Goal: Task Accomplishment & Management: Complete application form

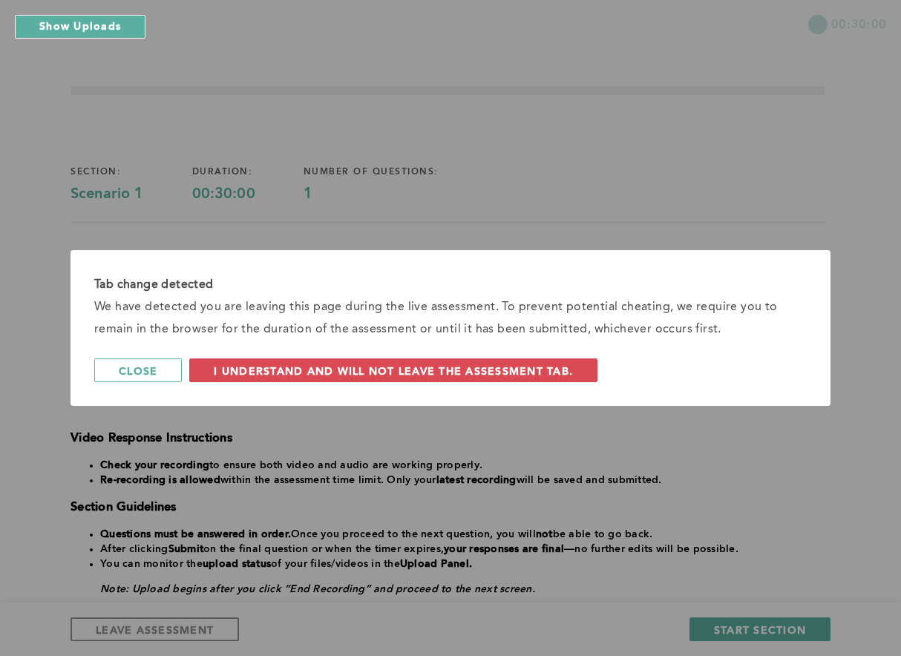
drag, startPoint x: 141, startPoint y: 372, endPoint x: 164, endPoint y: 335, distance: 43.0
click at [140, 372] on span "Close" at bounding box center [138, 370] width 39 height 14
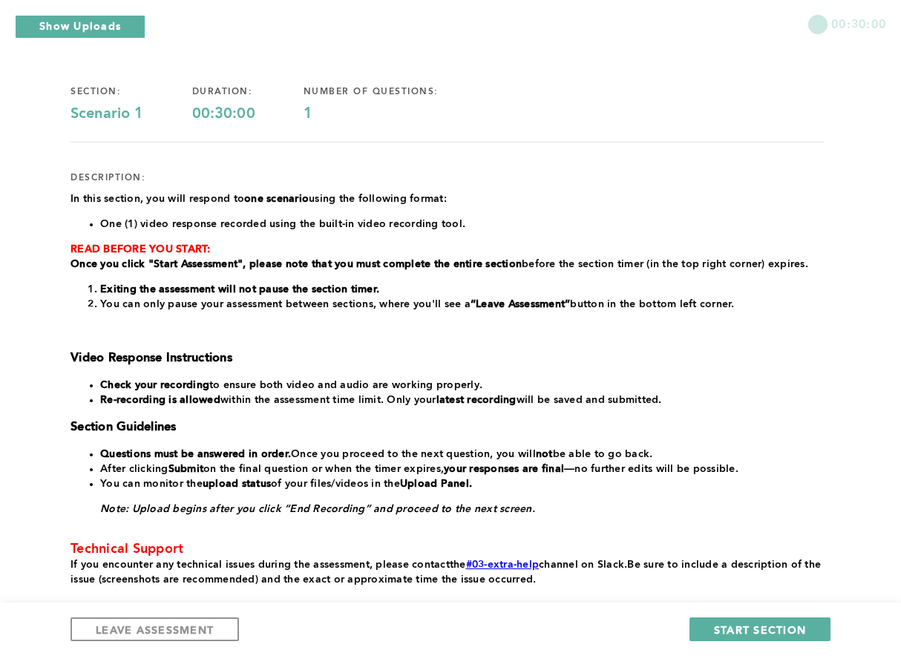
scroll to position [171, 0]
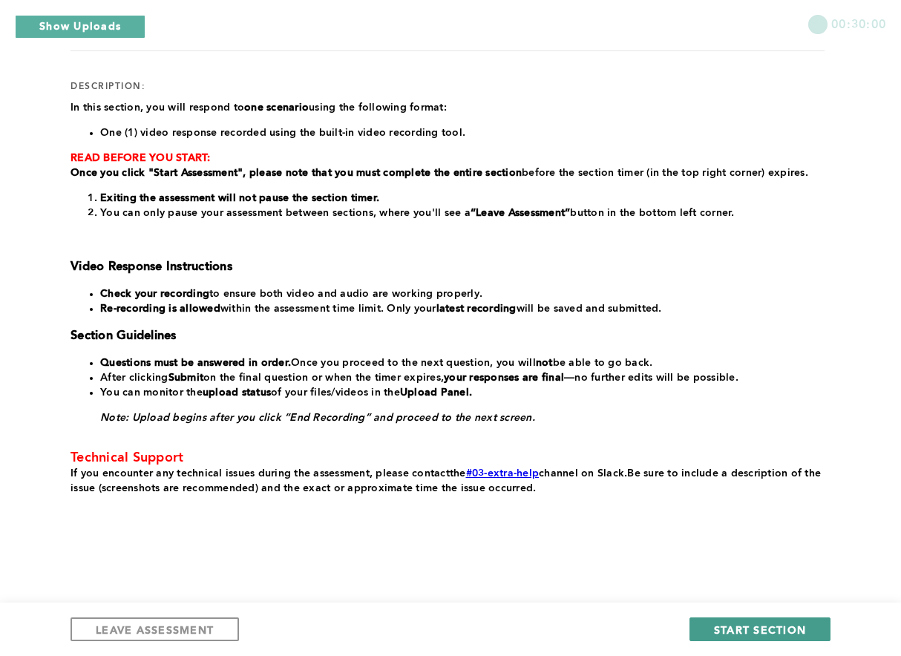
click at [745, 625] on span "START SECTION" at bounding box center [760, 629] width 92 height 14
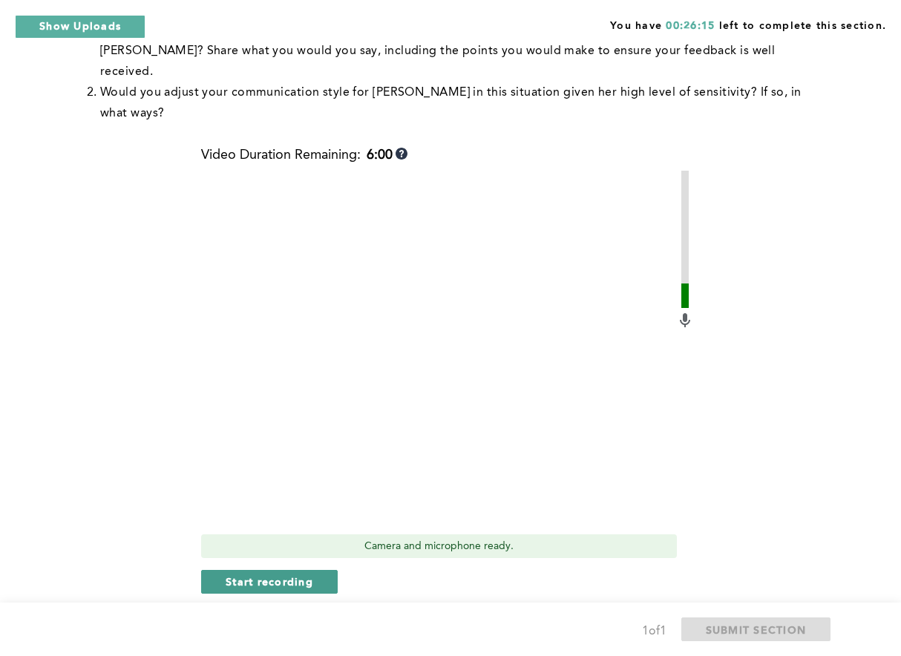
scroll to position [557, 0]
click at [291, 573] on span "Start recording" at bounding box center [269, 580] width 88 height 14
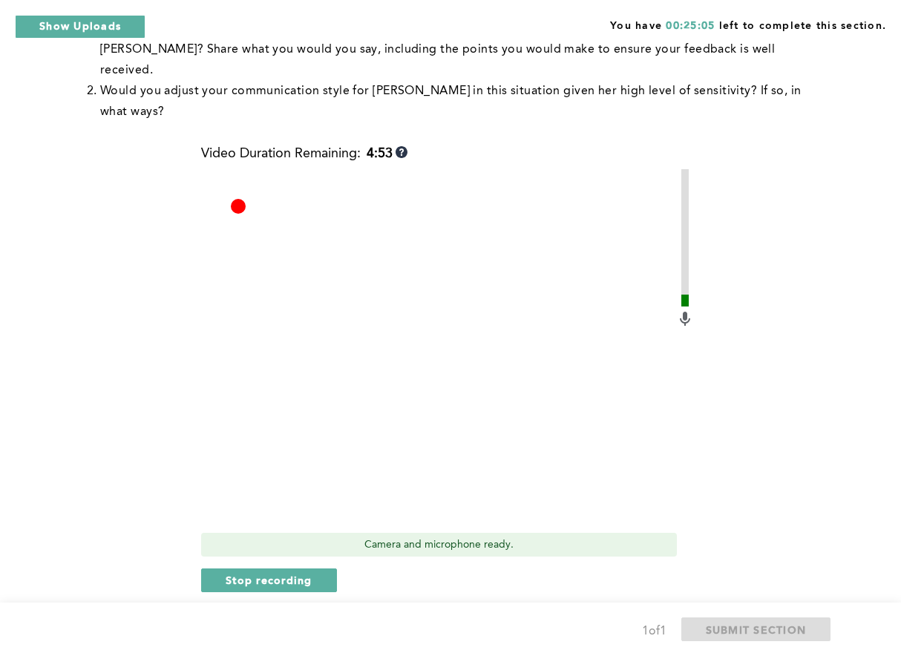
click at [291, 573] on span "Stop recording" at bounding box center [268, 580] width 87 height 14
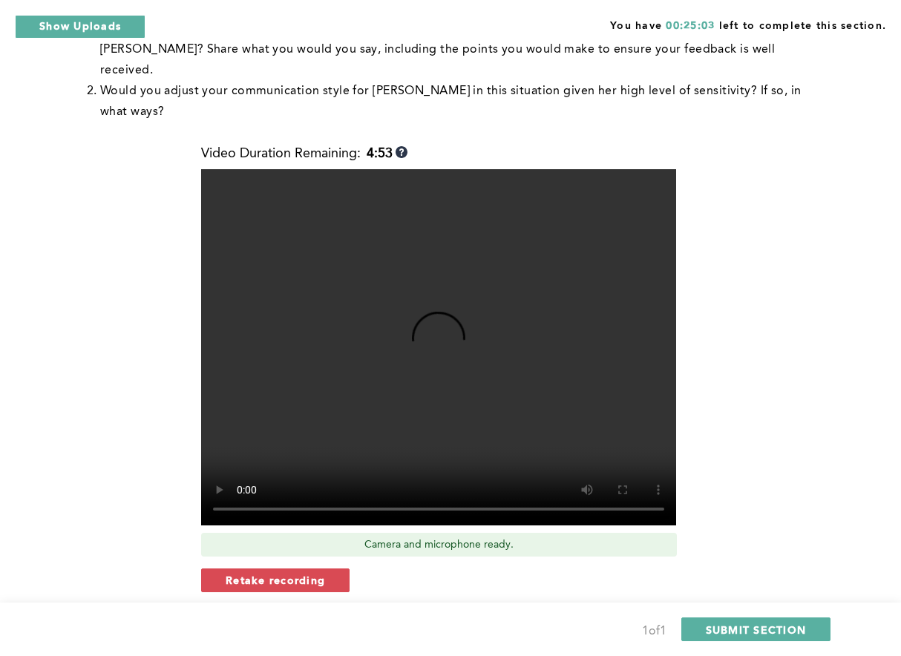
click at [291, 573] on span "Retake recording" at bounding box center [274, 580] width 99 height 14
click at [444, 622] on span "Yes, retake video" at bounding box center [487, 629] width 99 height 14
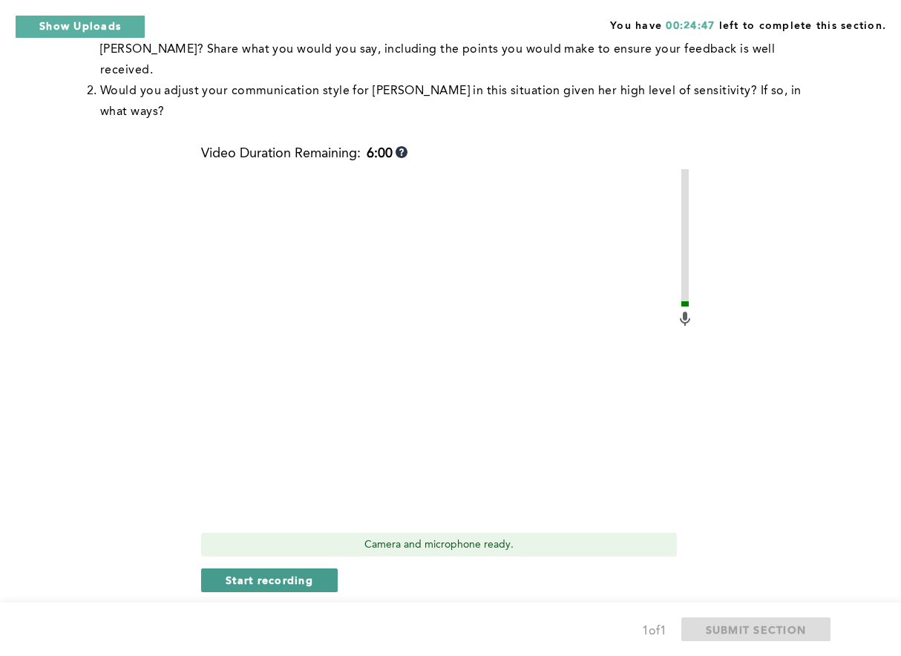
click at [297, 573] on span "Start recording" at bounding box center [269, 580] width 88 height 14
click at [323, 568] on button "Stop recording" at bounding box center [269, 580] width 136 height 24
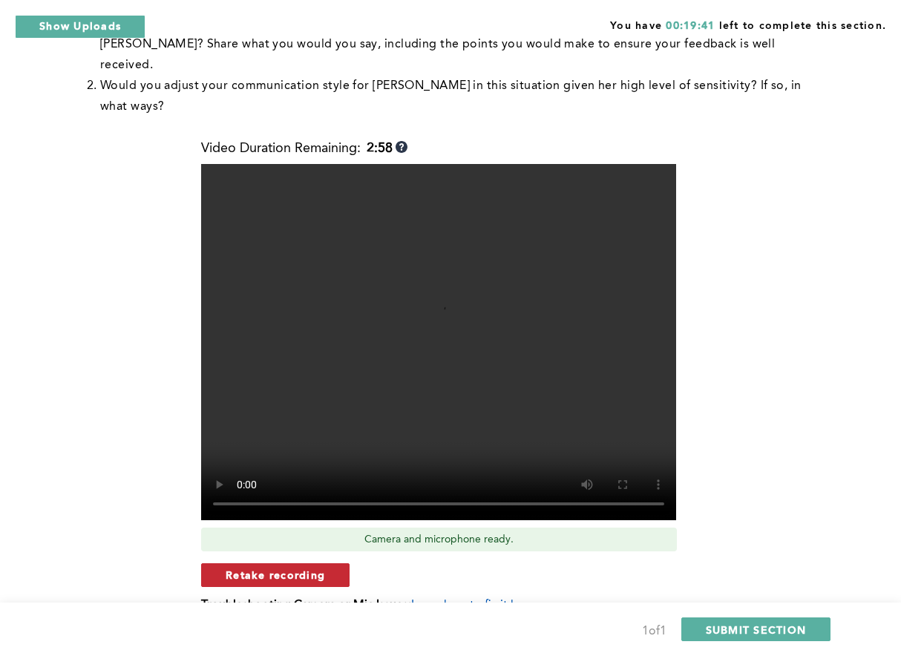
scroll to position [559, 0]
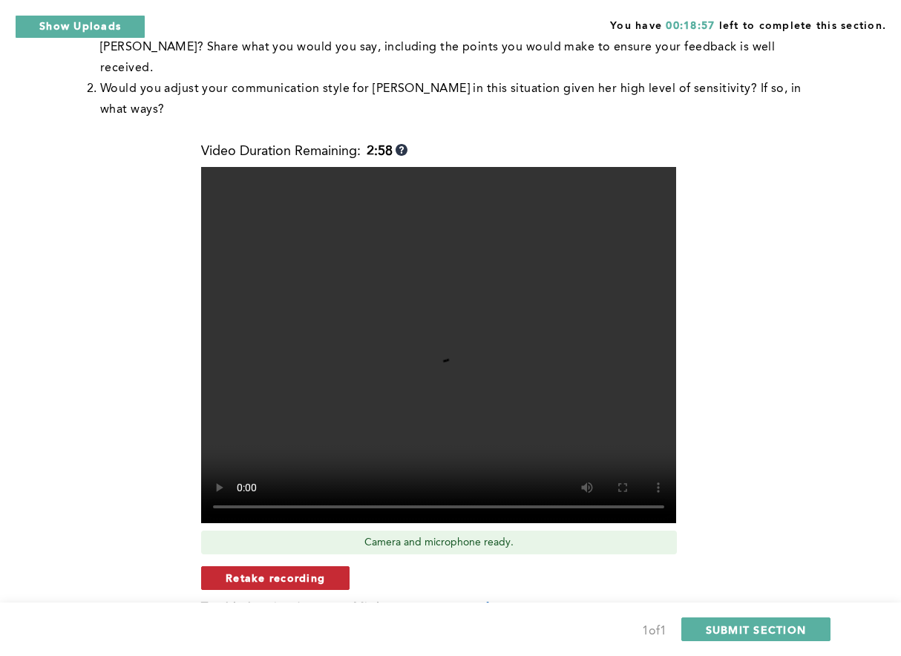
click at [275, 570] on span "Retake recording" at bounding box center [274, 577] width 99 height 14
click at [484, 620] on span "Yes, retake video" at bounding box center [487, 627] width 99 height 14
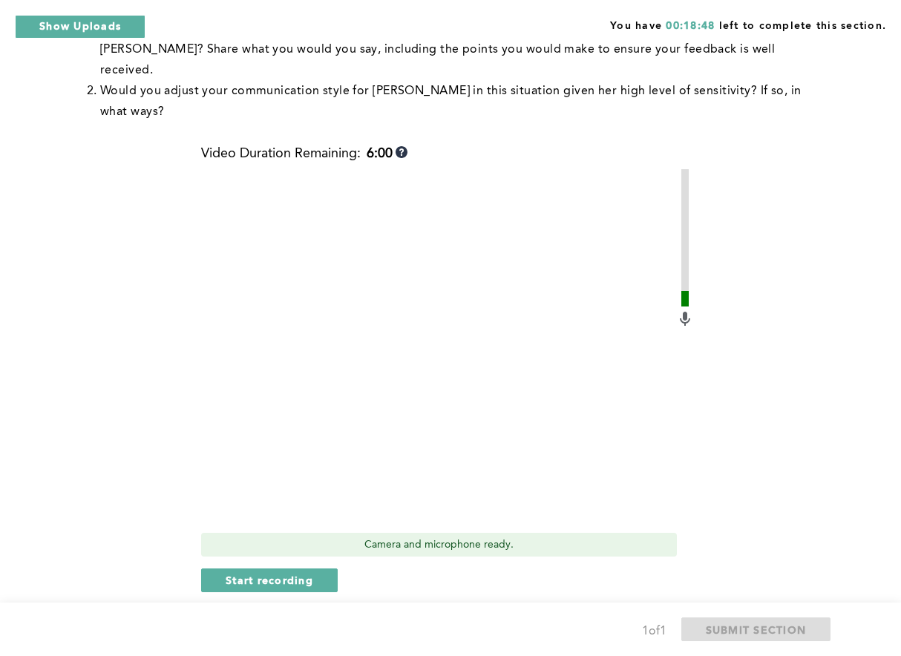
scroll to position [576, 0]
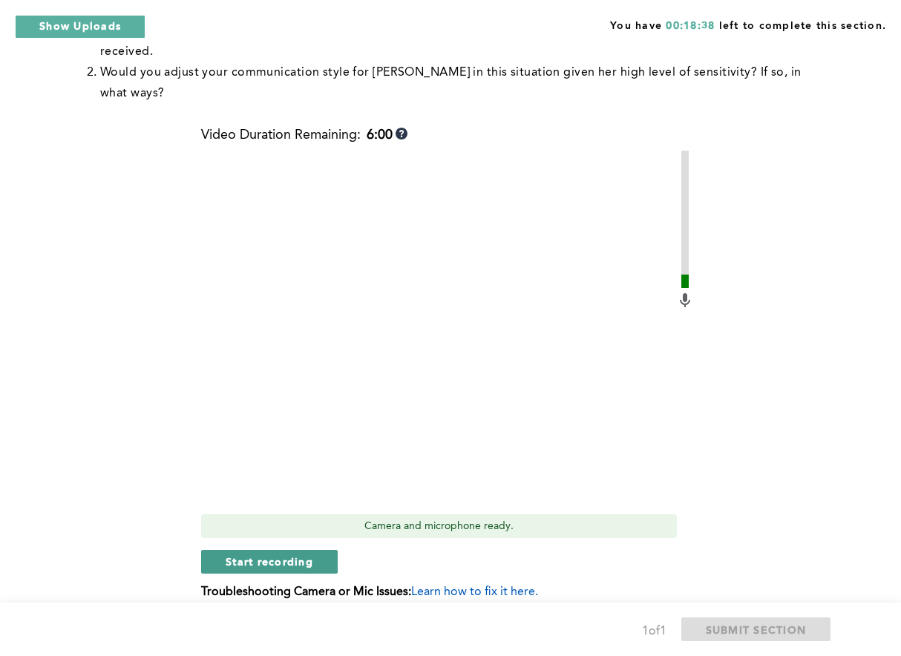
click at [288, 554] on span "Start recording" at bounding box center [269, 561] width 88 height 14
click at [288, 554] on span "Stop recording" at bounding box center [268, 561] width 87 height 14
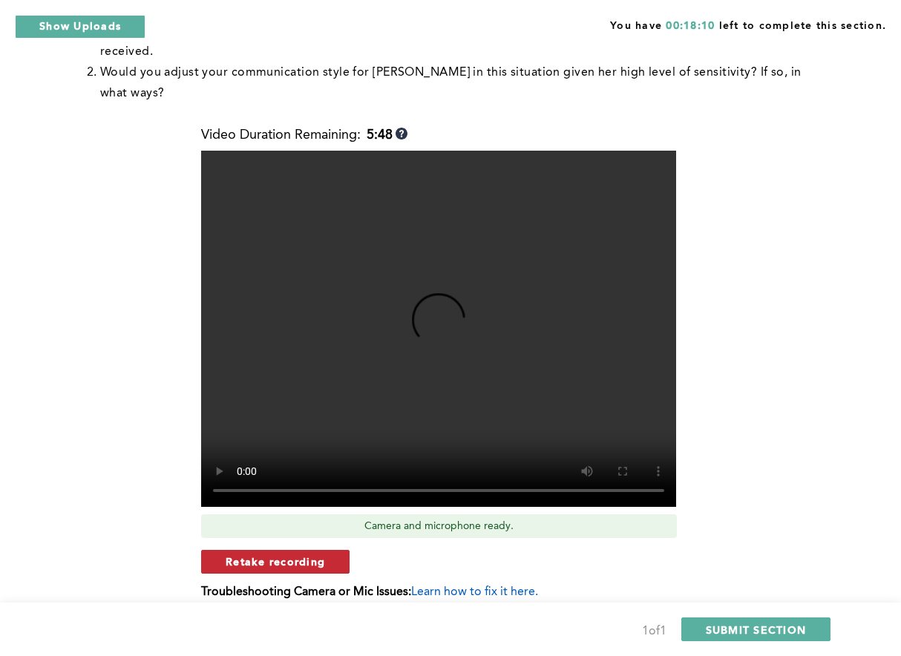
click at [301, 554] on span "Retake recording" at bounding box center [274, 561] width 99 height 14
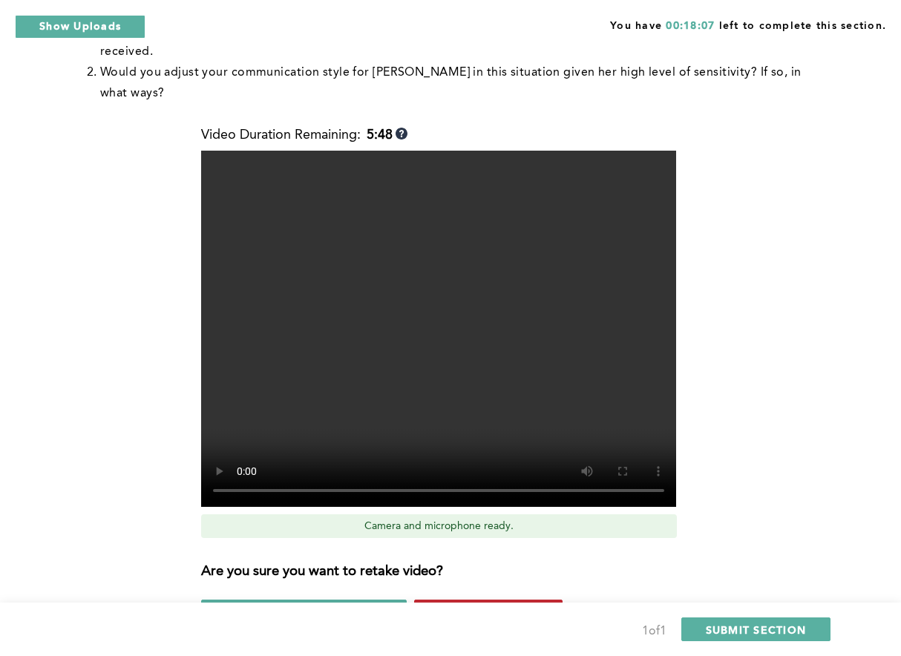
click at [438, 604] on span "Yes, retake video" at bounding box center [487, 611] width 99 height 14
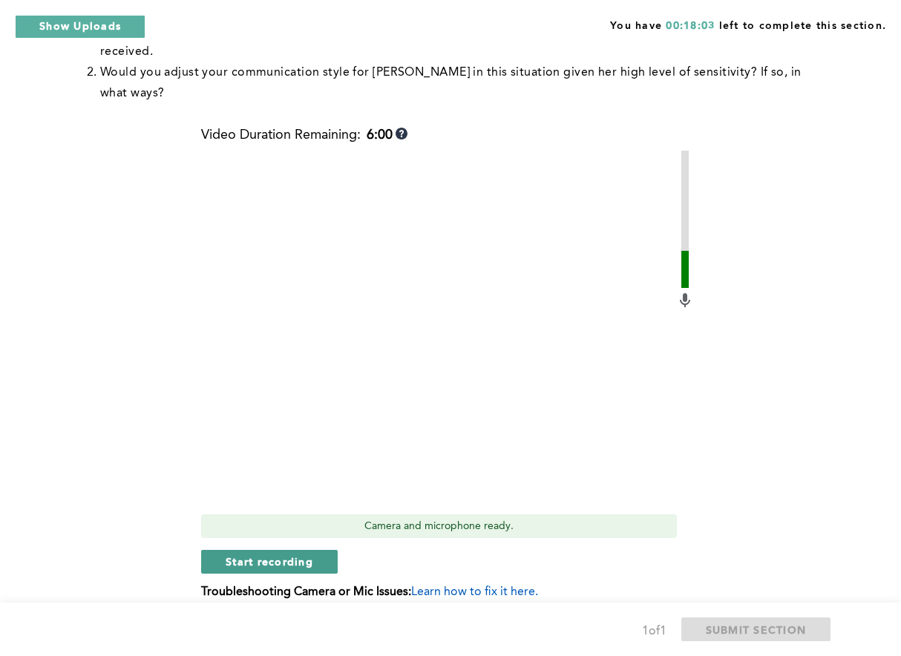
click at [267, 554] on span "Start recording" at bounding box center [269, 561] width 88 height 14
drag, startPoint x: 267, startPoint y: 498, endPoint x: 274, endPoint y: 498, distance: 7.5
click at [274, 554] on span "Stop recording" at bounding box center [268, 561] width 87 height 14
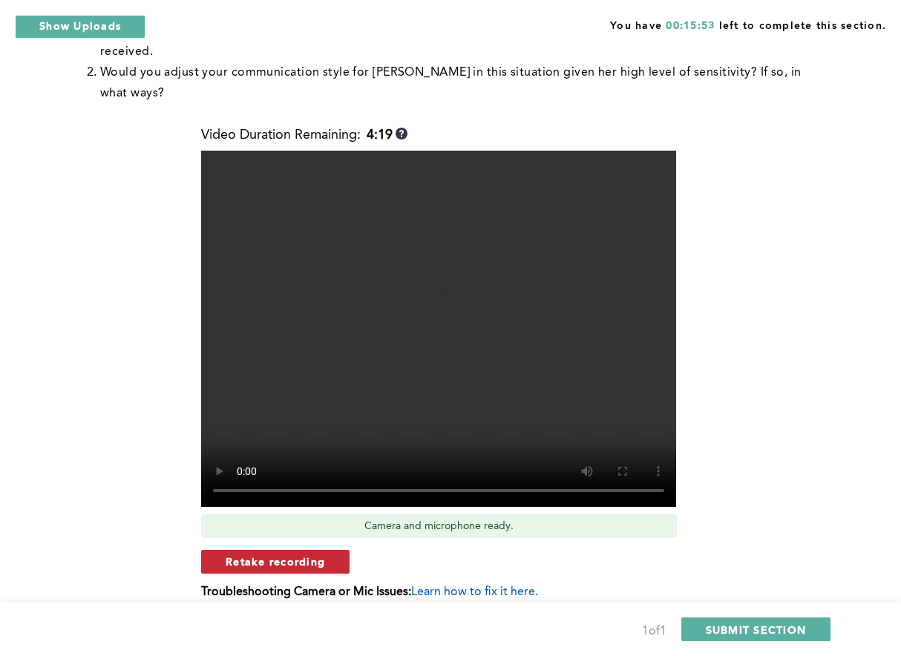
scroll to position [570, 0]
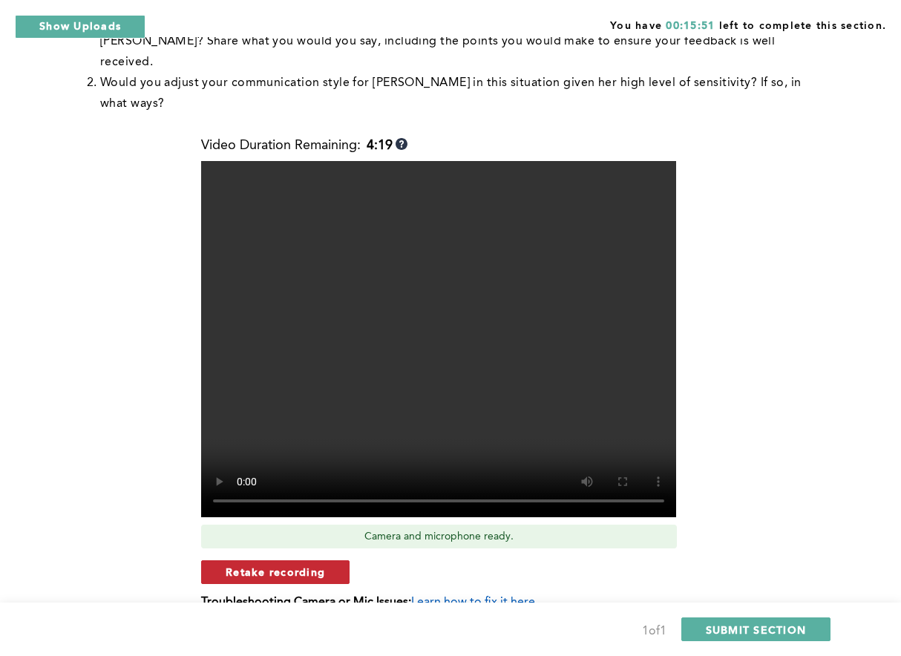
click at [300, 560] on button "Retake recording" at bounding box center [275, 572] width 148 height 24
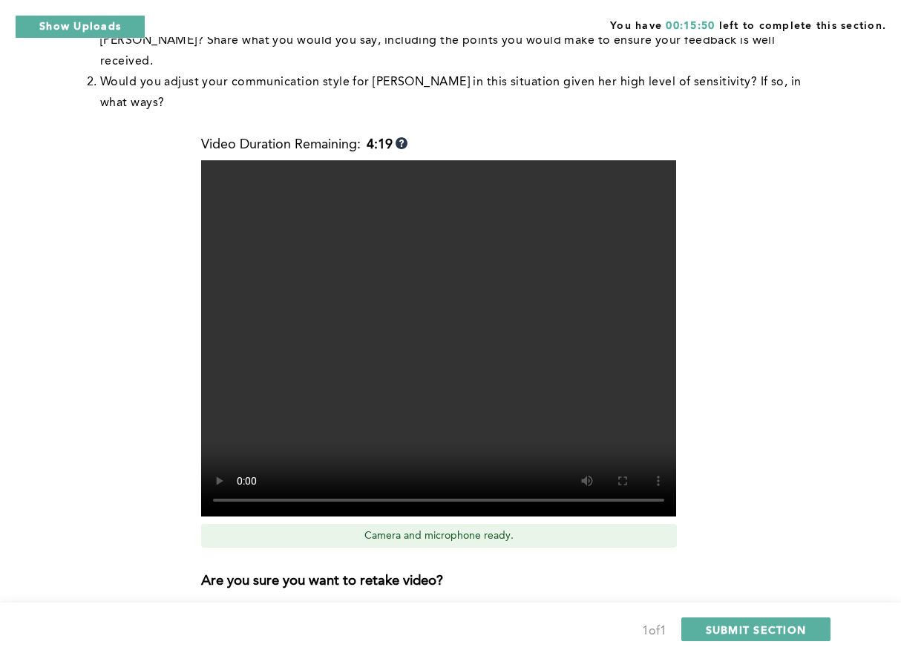
click at [463, 613] on span "Yes, retake video" at bounding box center [487, 620] width 99 height 14
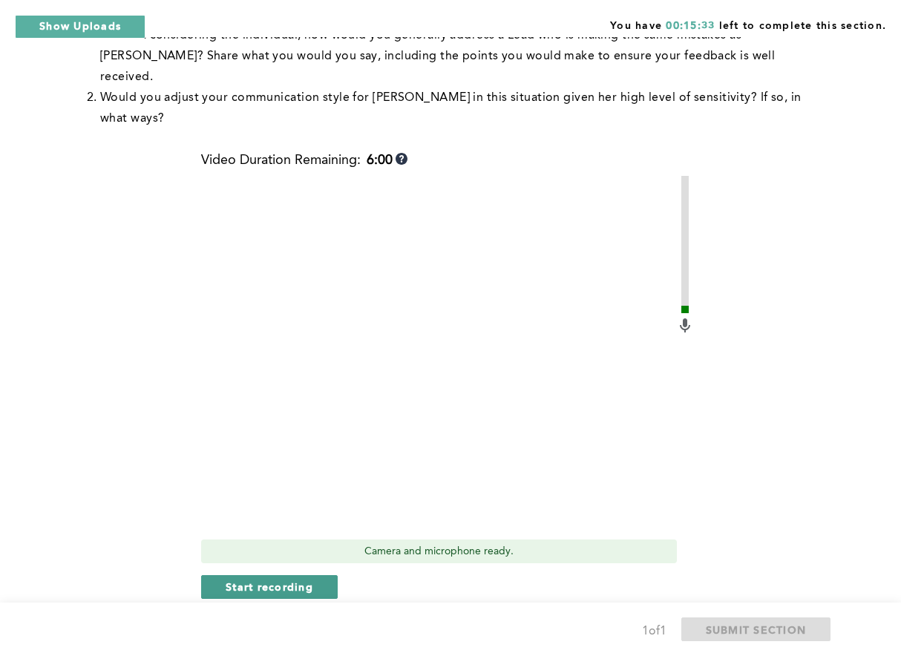
scroll to position [551, 0]
click at [289, 579] on span "Start recording" at bounding box center [269, 586] width 88 height 14
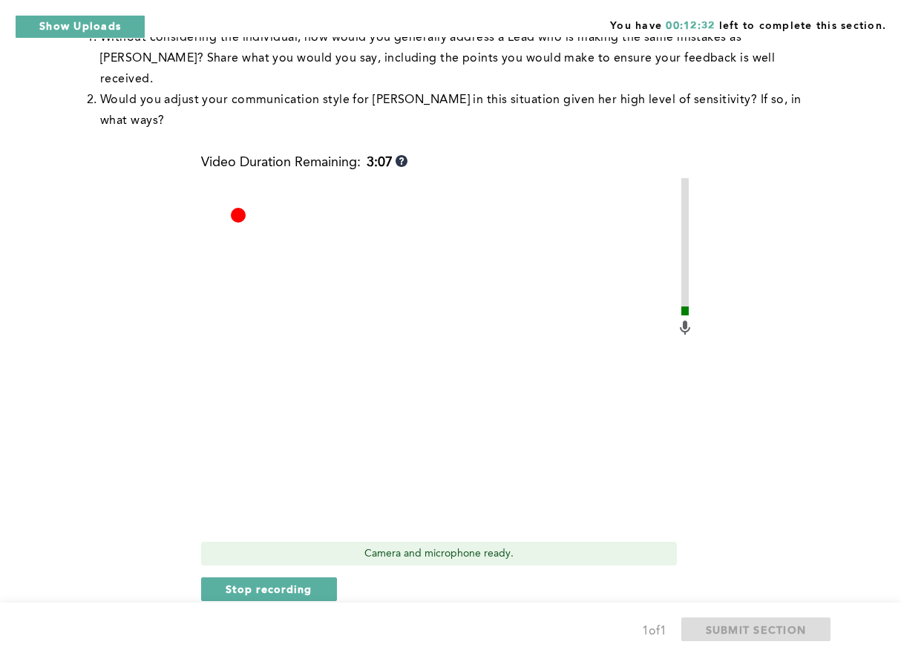
scroll to position [553, 0]
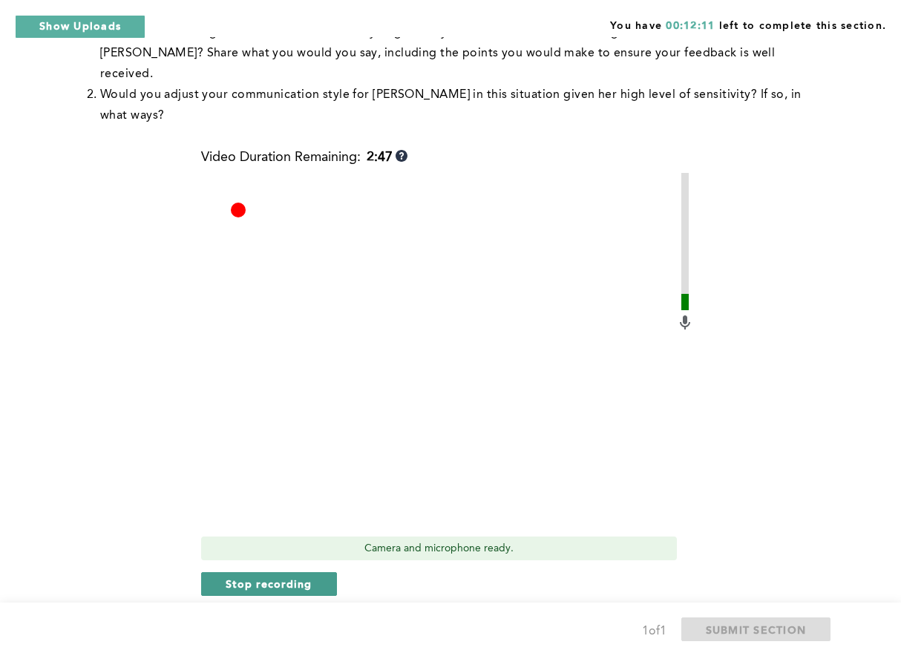
click at [303, 576] on span "Stop recording" at bounding box center [268, 583] width 87 height 14
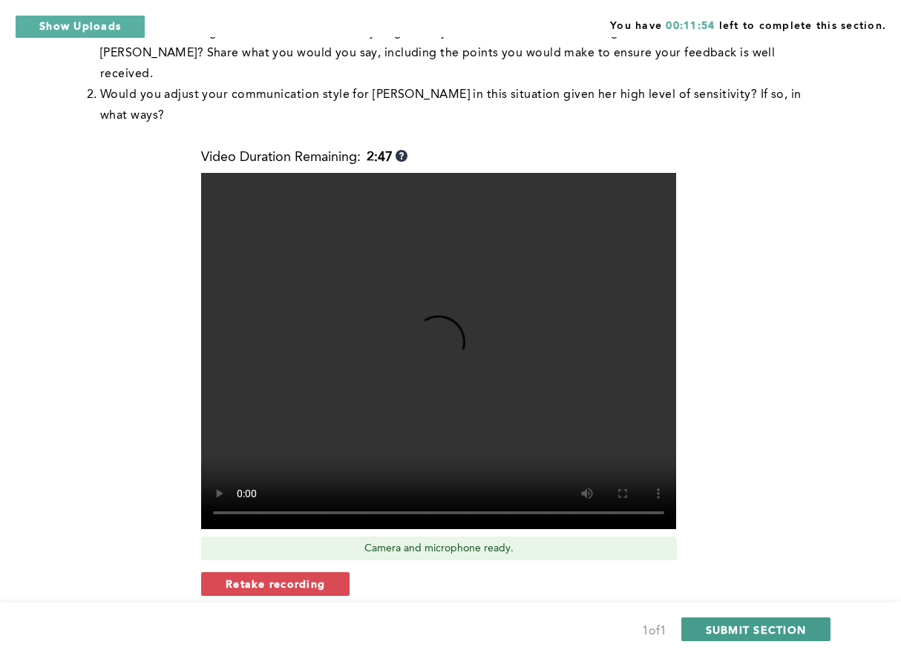
click at [753, 629] on span "SUBMIT SECTION" at bounding box center [755, 629] width 101 height 14
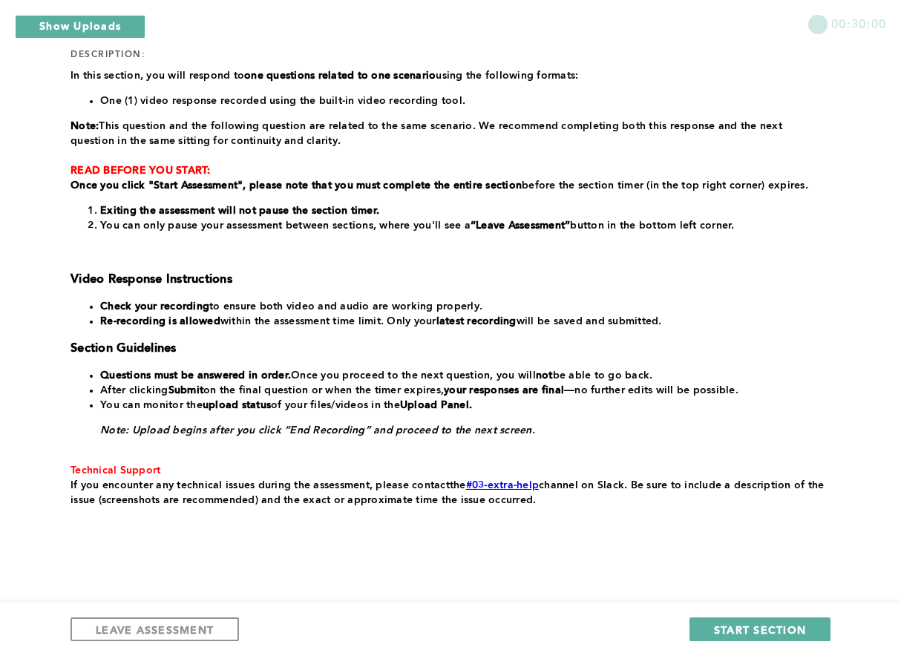
scroll to position [215, 0]
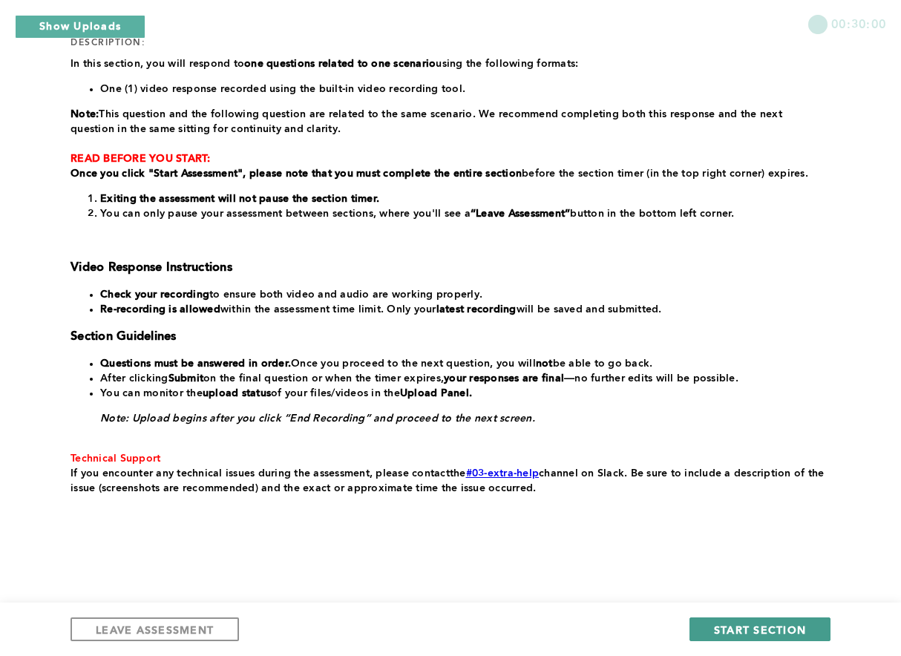
click at [754, 629] on span "START SECTION" at bounding box center [760, 629] width 92 height 14
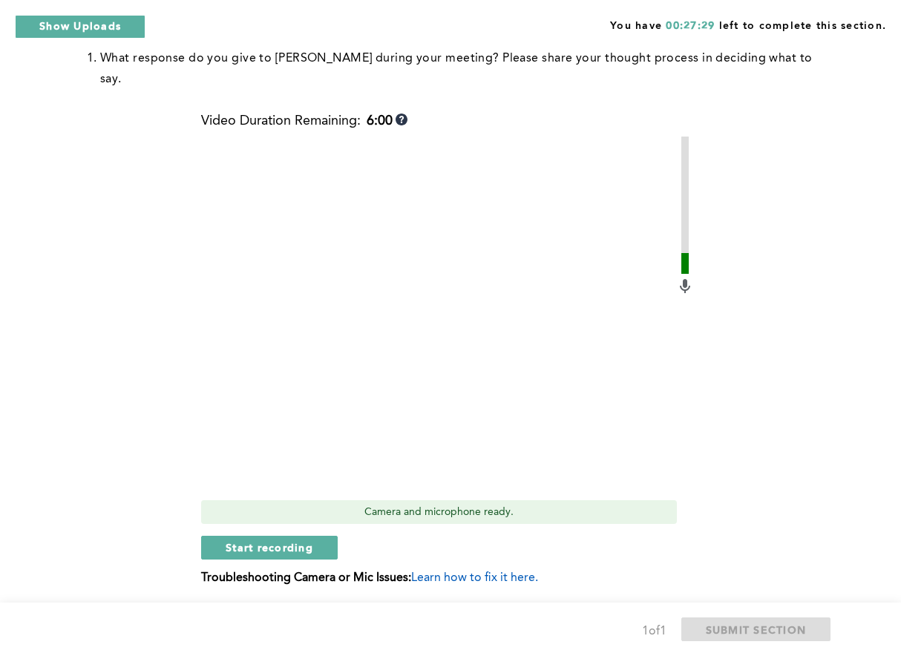
scroll to position [596, 0]
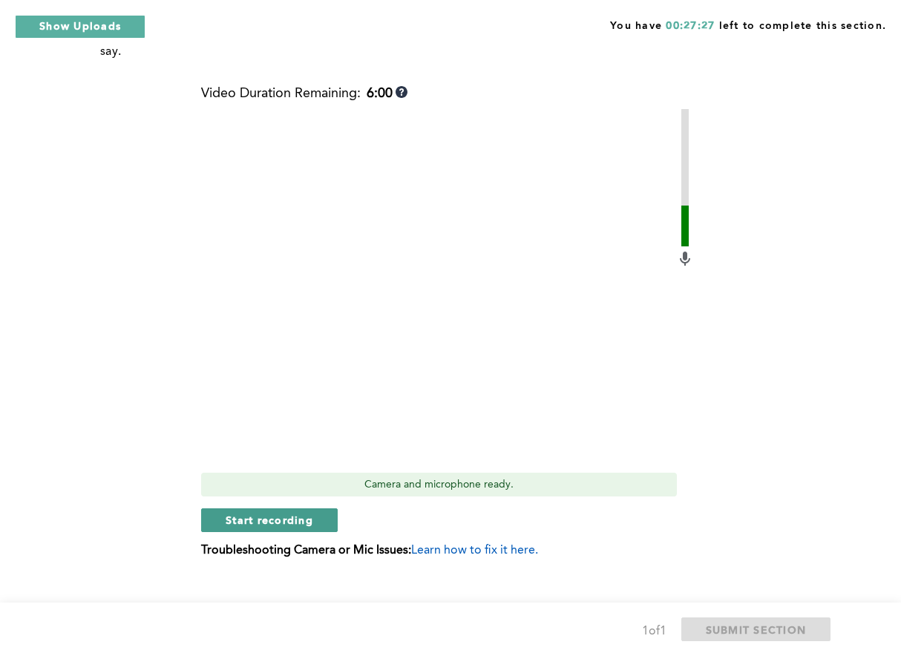
click at [297, 513] on span "Start recording" at bounding box center [269, 520] width 88 height 14
click at [296, 513] on span "Stop recording" at bounding box center [268, 520] width 87 height 14
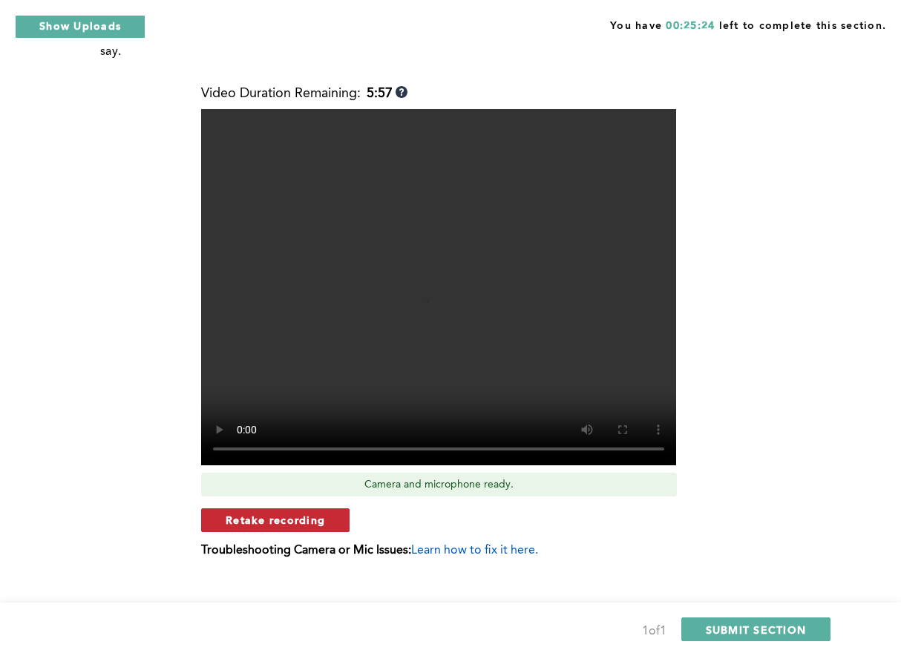
click at [315, 513] on span "Retake recording" at bounding box center [274, 520] width 99 height 14
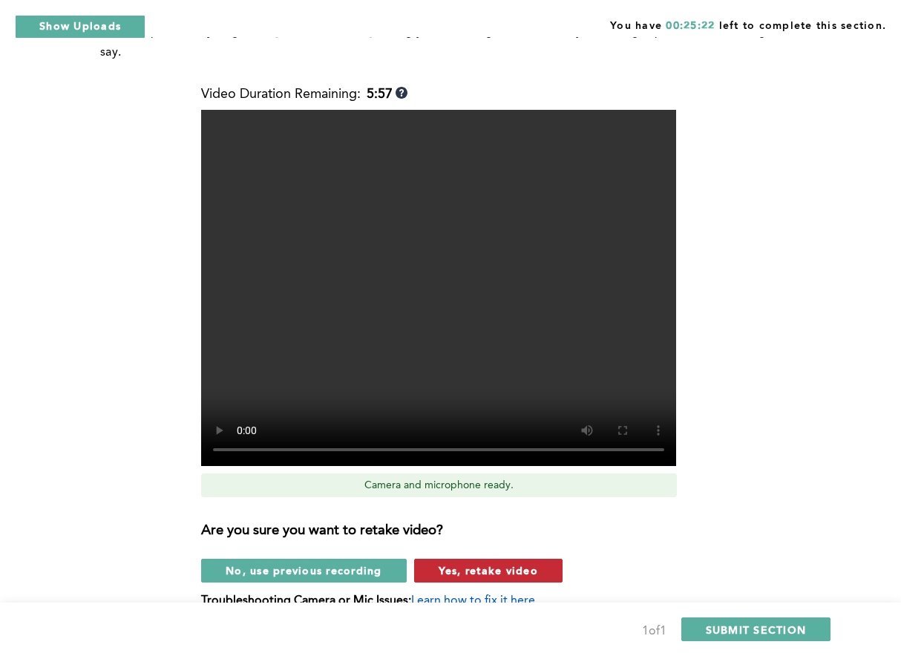
scroll to position [592, 0]
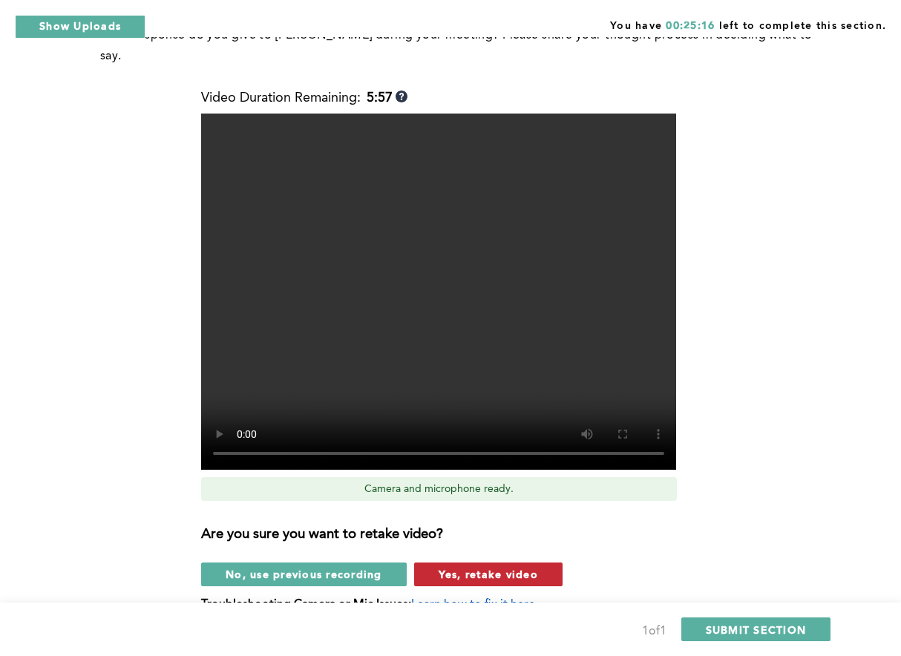
click at [481, 567] on span "Yes, retake video" at bounding box center [487, 574] width 99 height 14
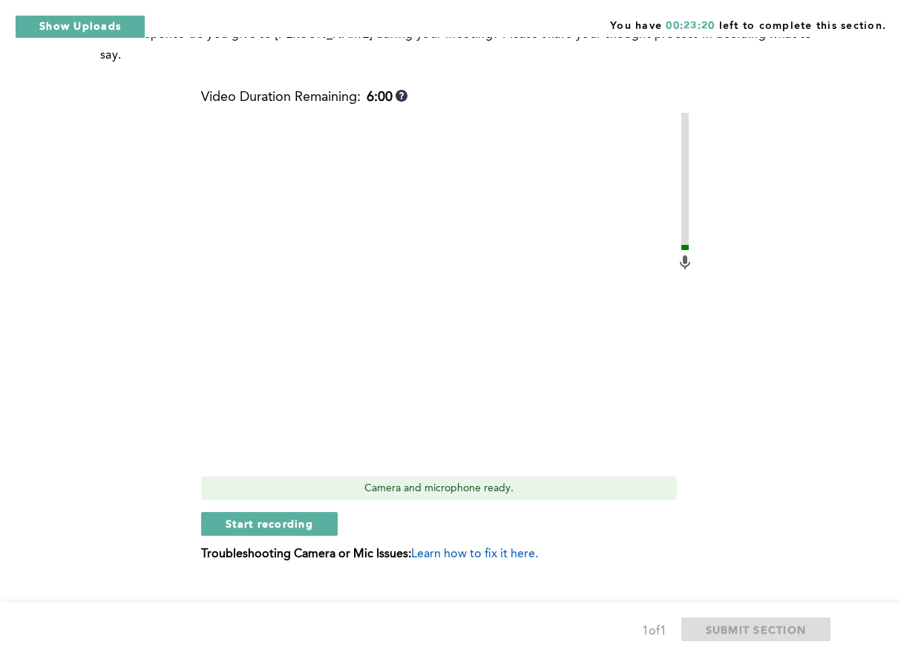
scroll to position [596, 0]
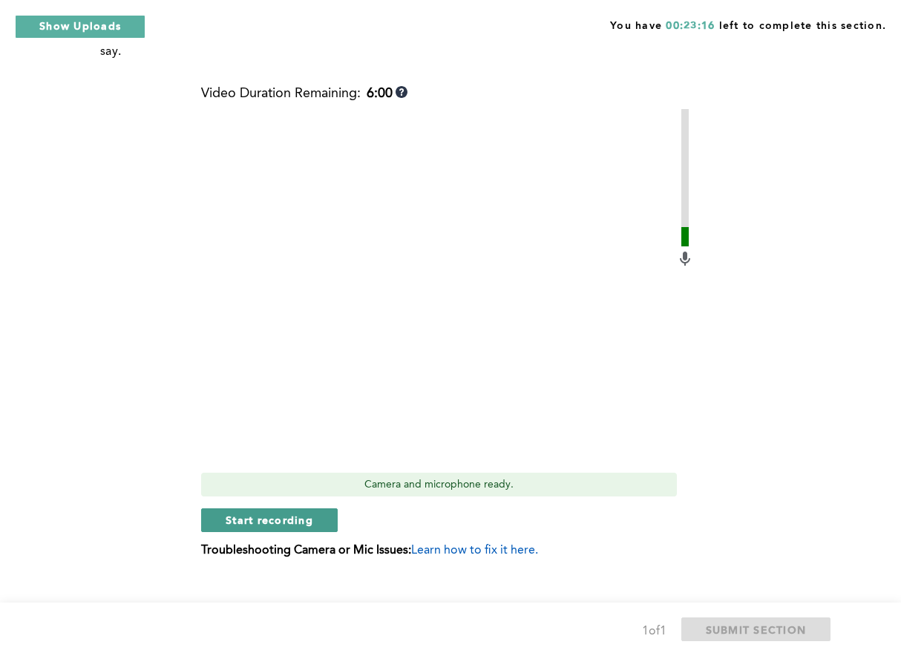
click at [283, 513] on span "Start recording" at bounding box center [269, 520] width 88 height 14
drag, startPoint x: 279, startPoint y: 497, endPoint x: 289, endPoint y: 481, distance: 18.7
click at [281, 513] on span "Stop recording" at bounding box center [268, 520] width 87 height 14
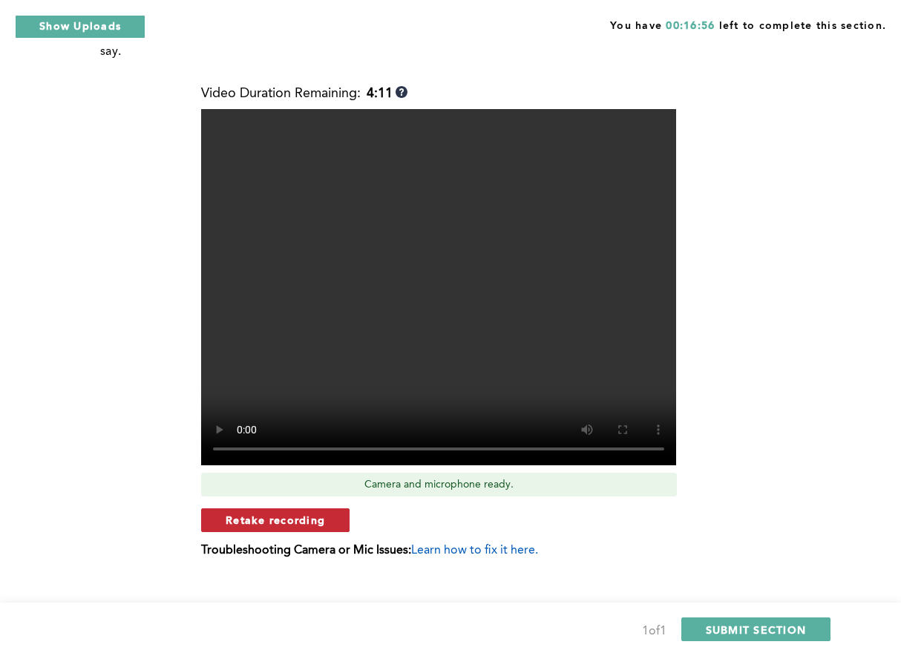
click at [291, 513] on span "Retake recording" at bounding box center [274, 520] width 99 height 14
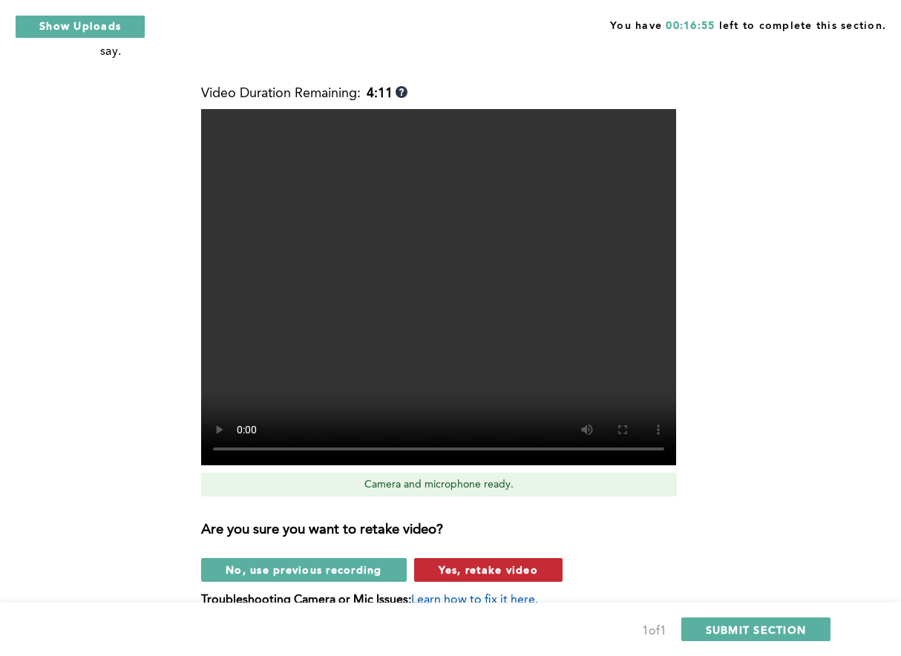
click at [450, 562] on span "Yes, retake video" at bounding box center [487, 569] width 99 height 14
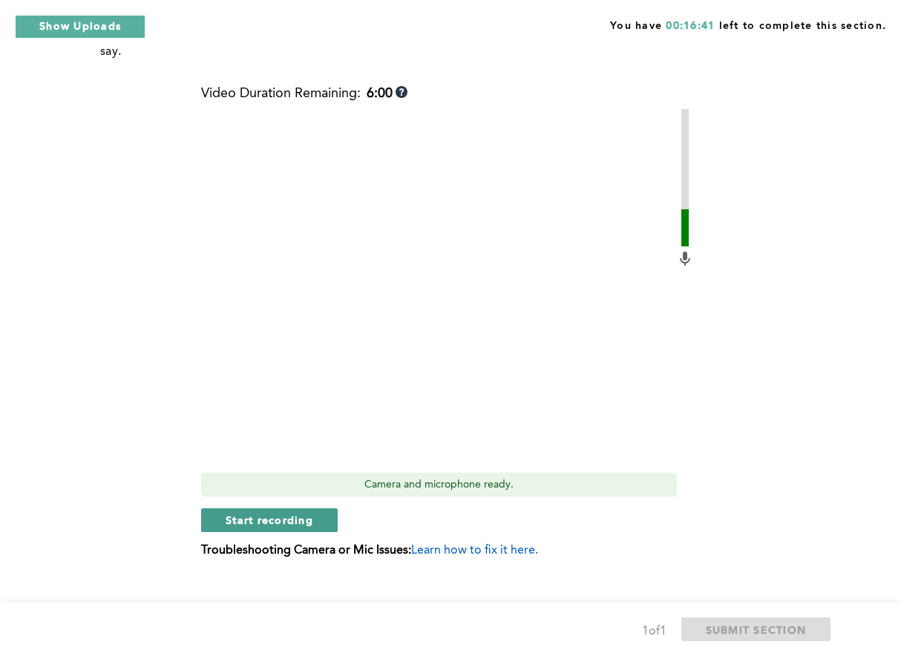
click at [262, 513] on span "Start recording" at bounding box center [269, 520] width 88 height 14
click at [261, 513] on span "Stop recording" at bounding box center [268, 520] width 87 height 14
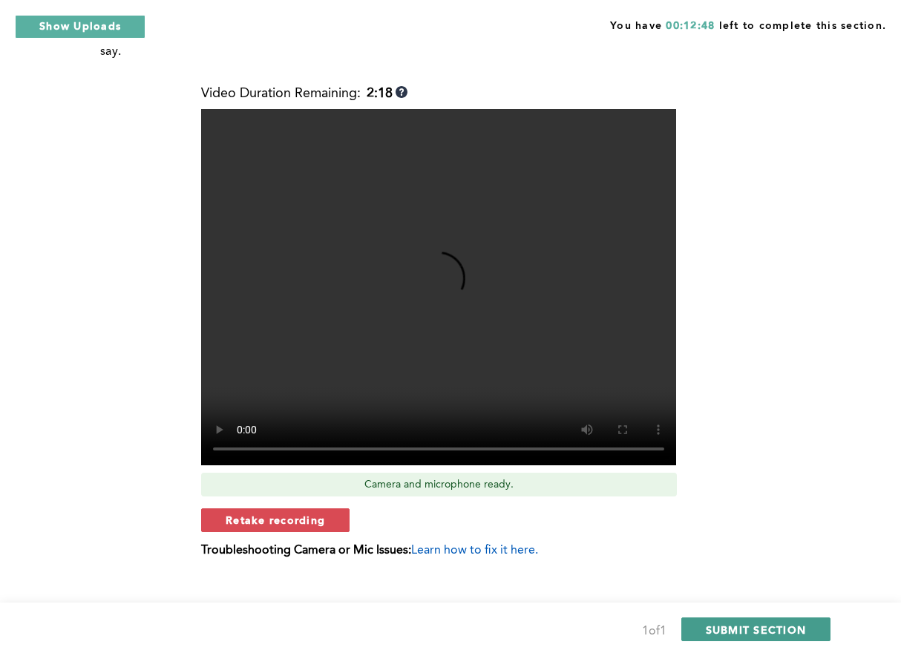
click at [724, 625] on span "SUBMIT SECTION" at bounding box center [755, 629] width 101 height 14
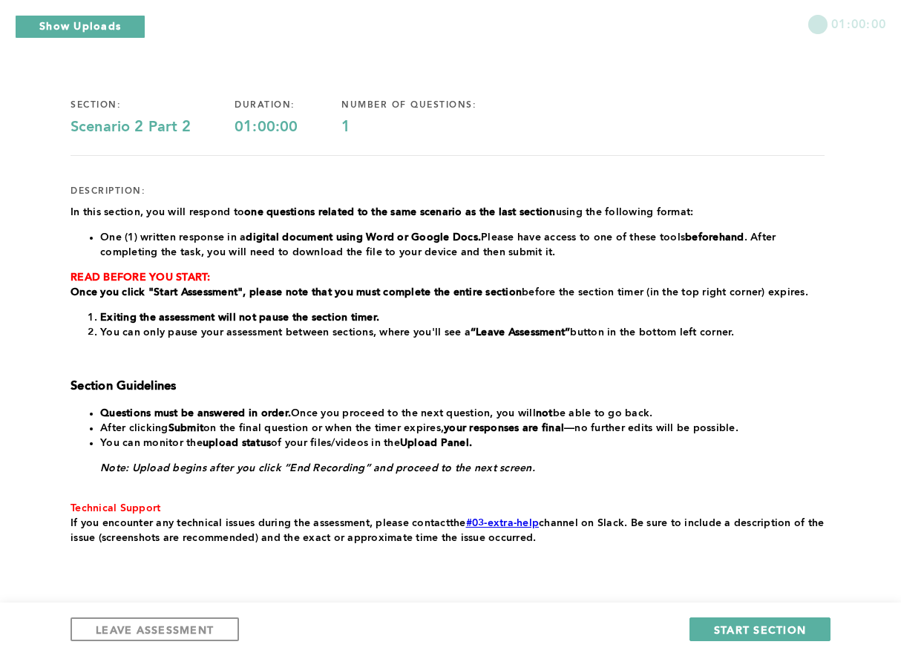
scroll to position [51, 0]
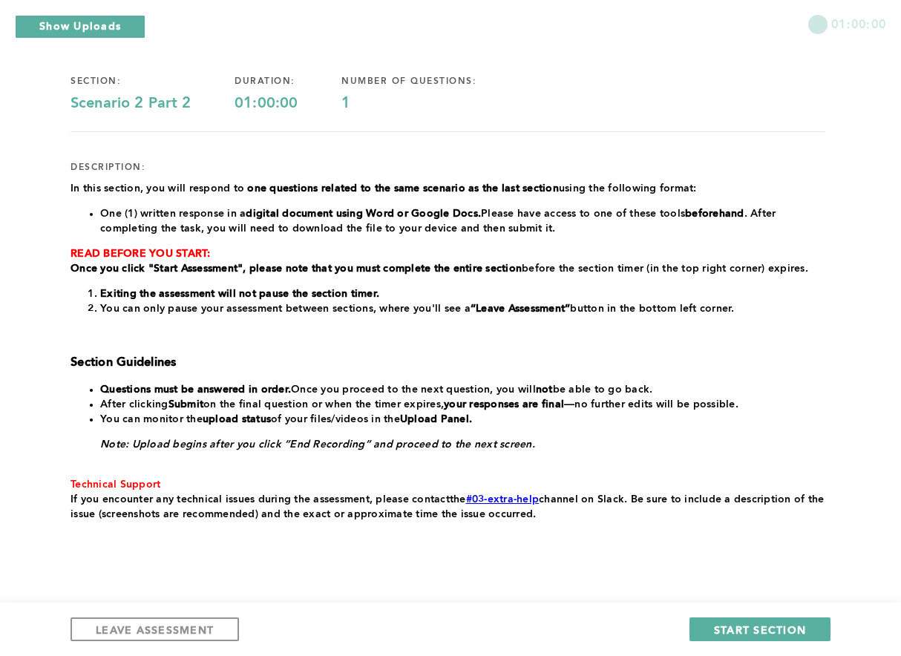
scroll to position [116, 0]
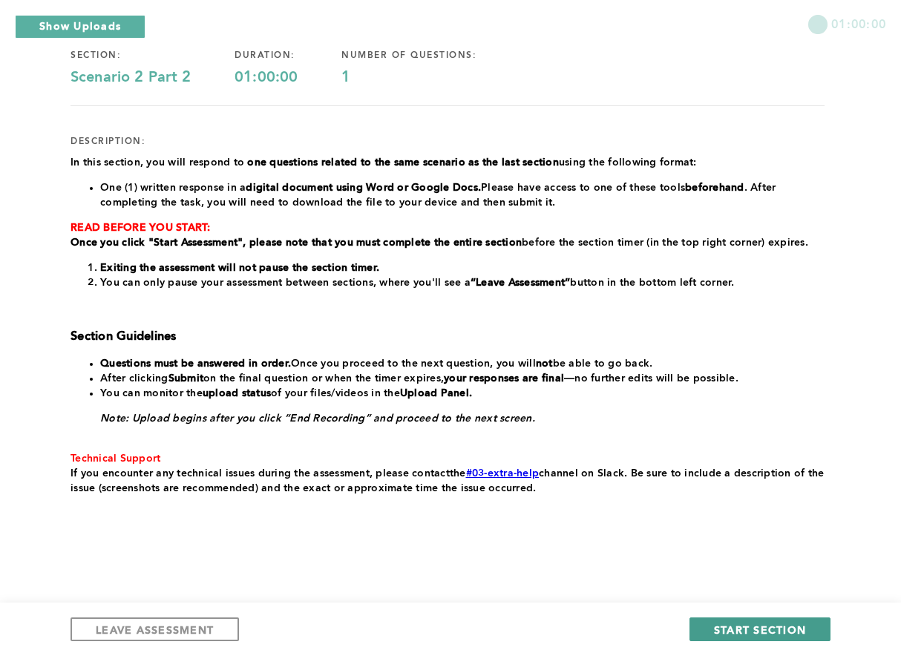
click at [768, 628] on span "START SECTION" at bounding box center [760, 629] width 92 height 14
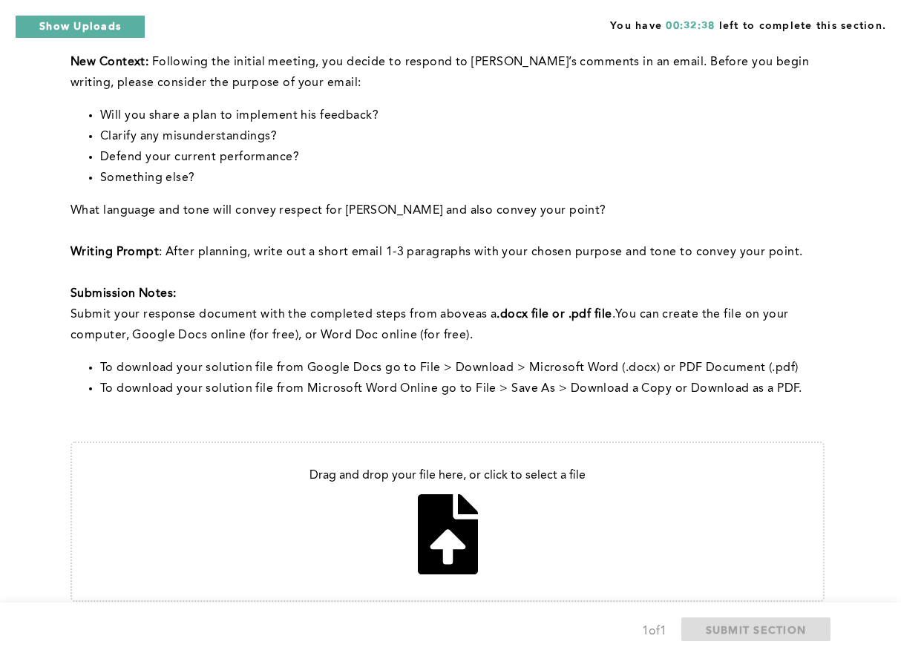
scroll to position [535, 0]
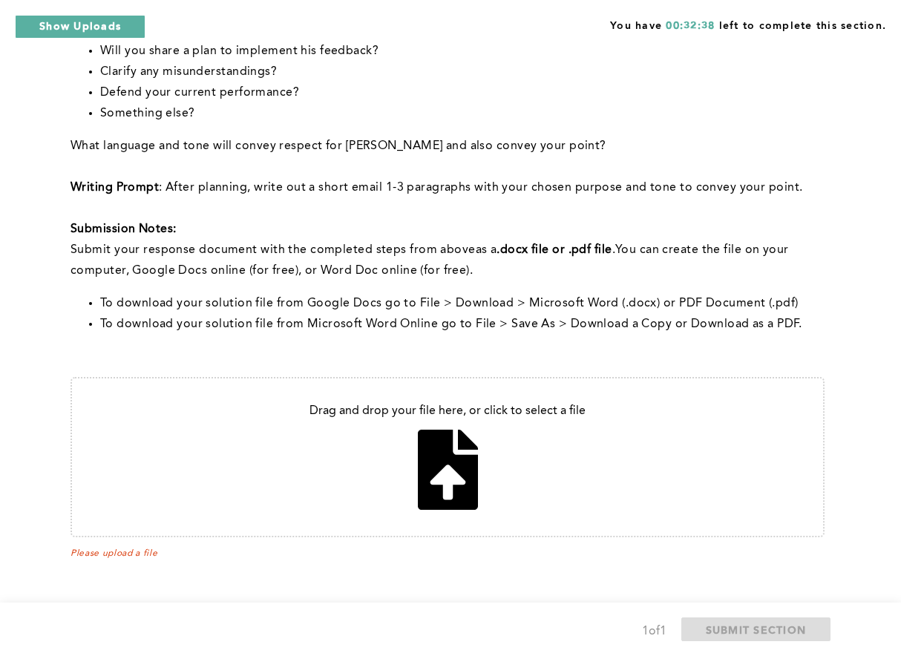
click at [404, 409] on input "file" at bounding box center [447, 456] width 751 height 157
click at [408, 458] on input "file" at bounding box center [447, 456] width 751 height 157
click at [473, 426] on input "file" at bounding box center [447, 456] width 751 height 157
type input "C:\fakepath\[PERSON_NAME] follow up email.pdf"
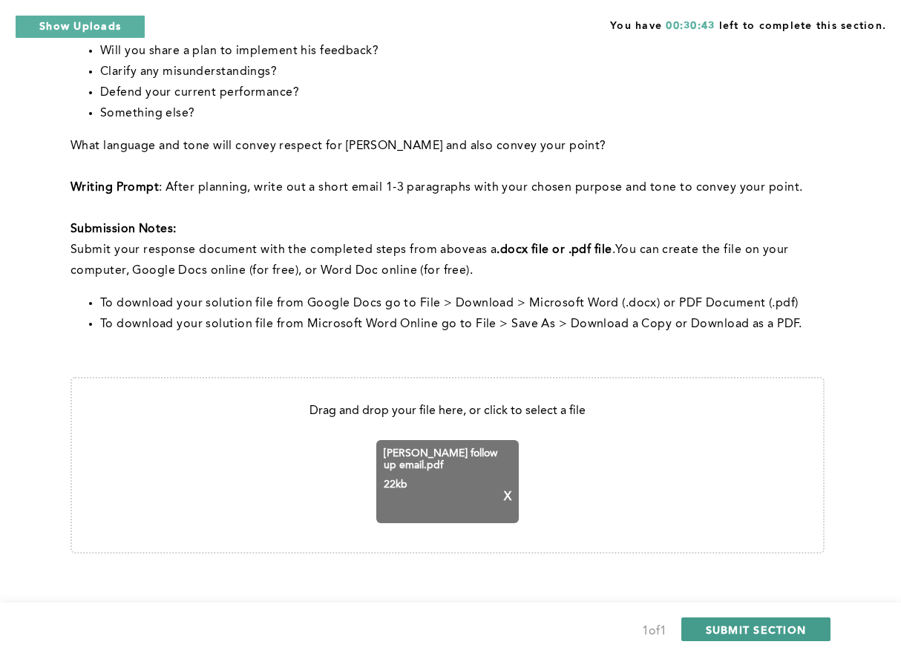
click at [735, 628] on span "SUBMIT SECTION" at bounding box center [755, 629] width 101 height 14
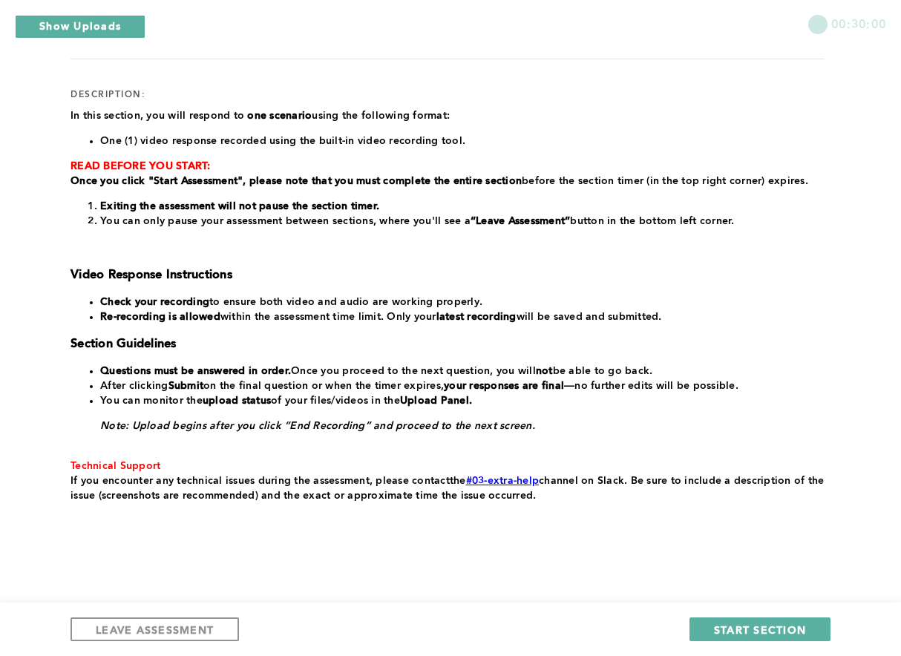
scroll to position [171, 0]
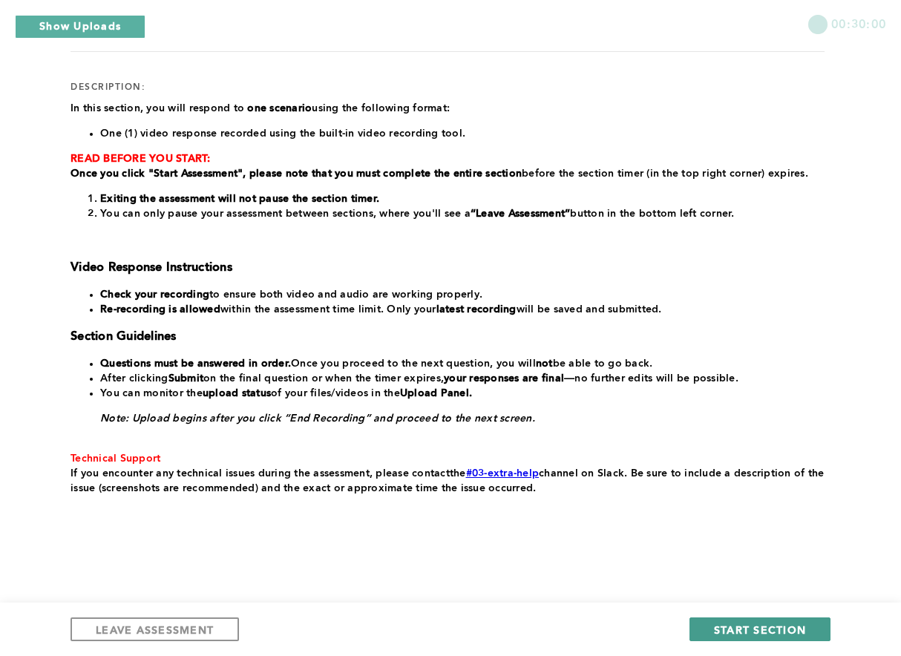
click at [743, 625] on span "START SECTION" at bounding box center [760, 629] width 92 height 14
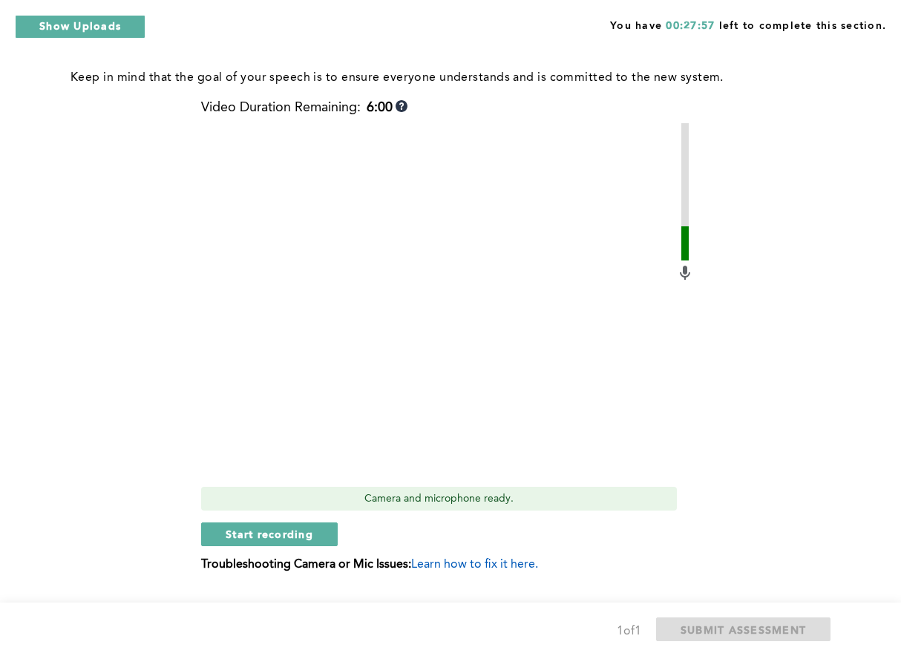
scroll to position [565, 0]
click at [308, 530] on span "Start recording" at bounding box center [269, 533] width 88 height 14
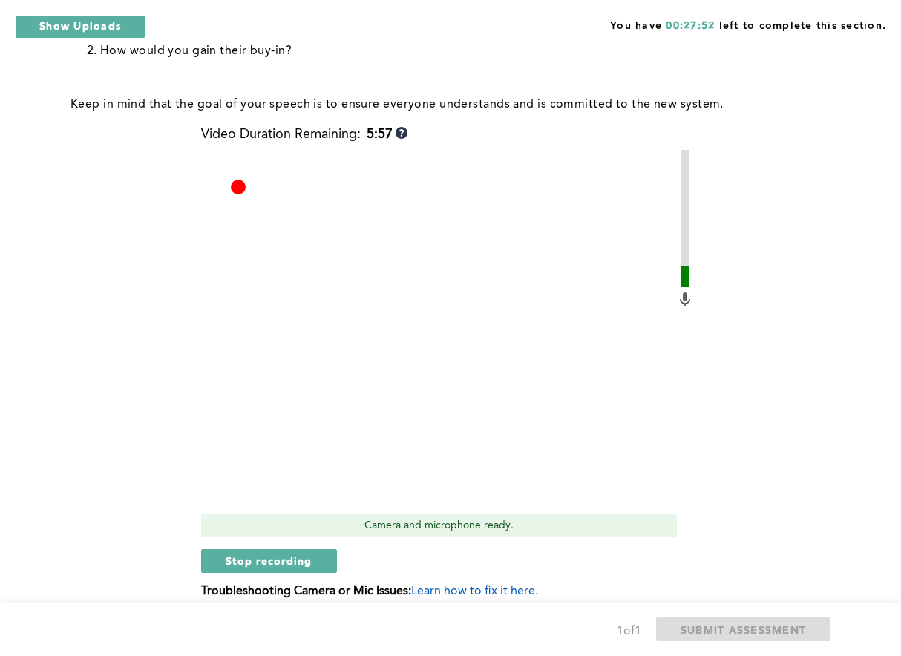
scroll to position [539, 0]
click at [293, 556] on span "Stop recording" at bounding box center [268, 560] width 87 height 14
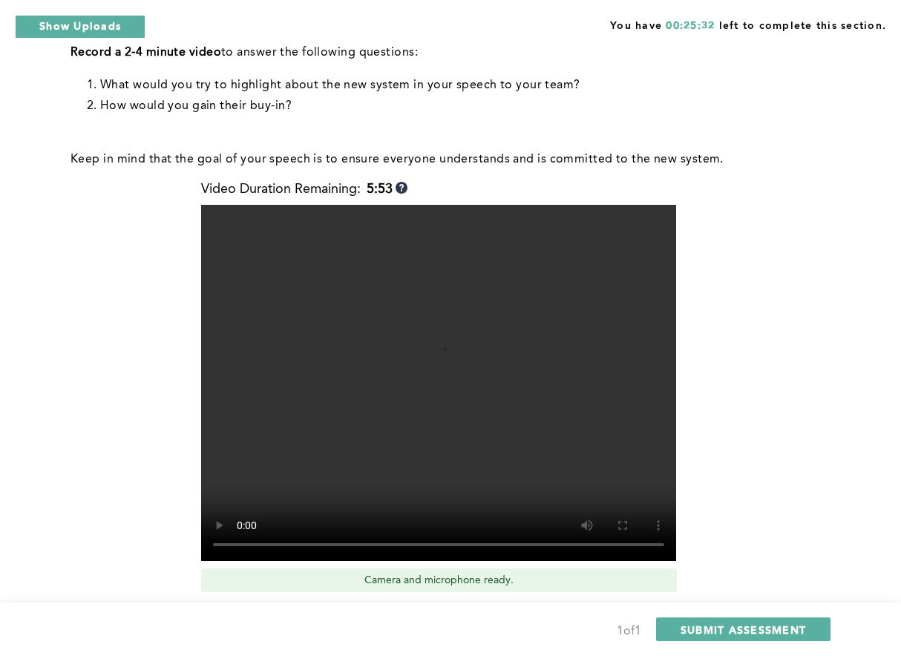
scroll to position [599, 0]
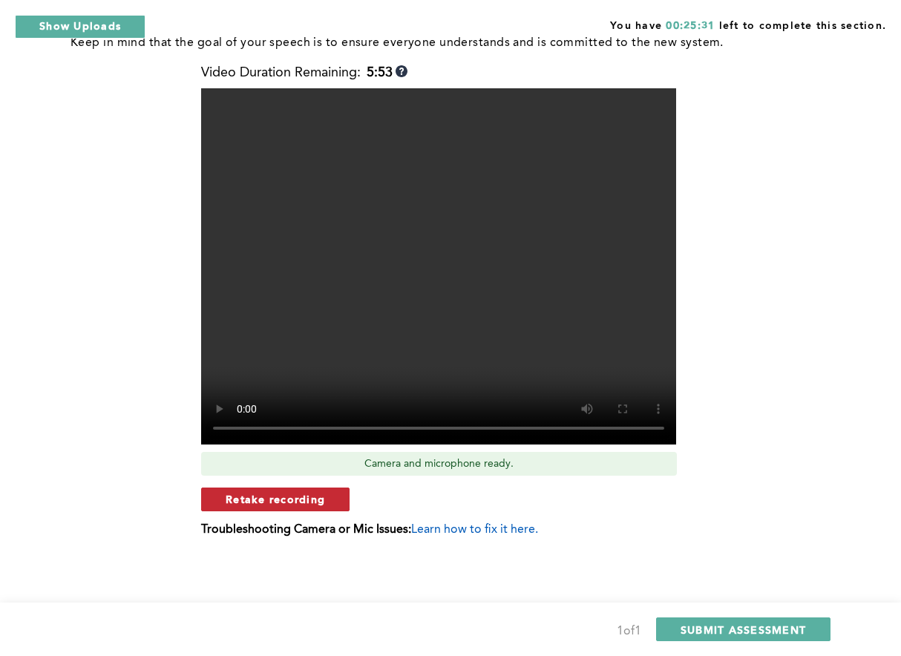
click at [294, 499] on span "Retake recording" at bounding box center [274, 499] width 99 height 14
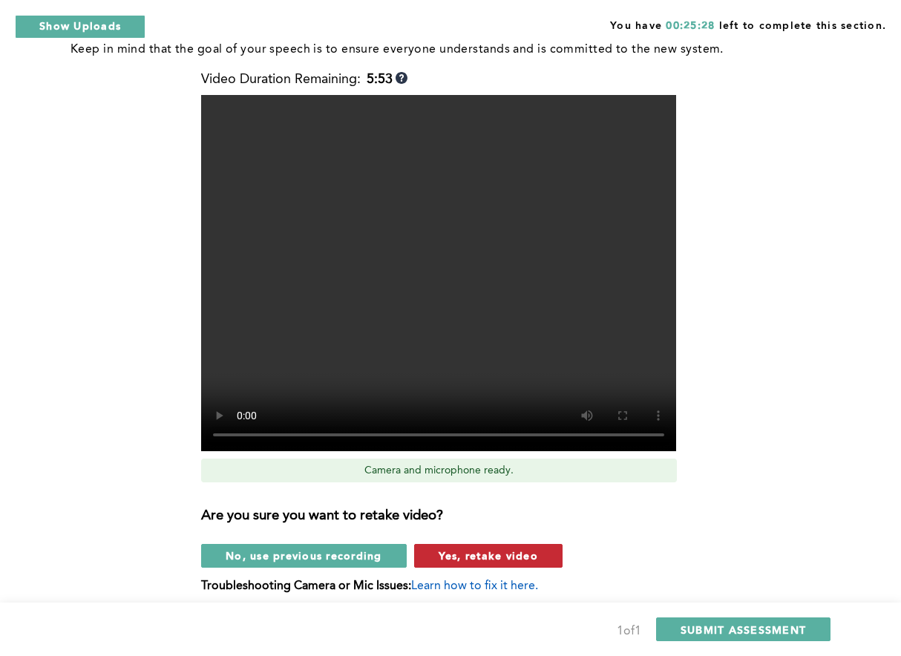
click at [476, 547] on button "Yes, retake video" at bounding box center [488, 556] width 148 height 24
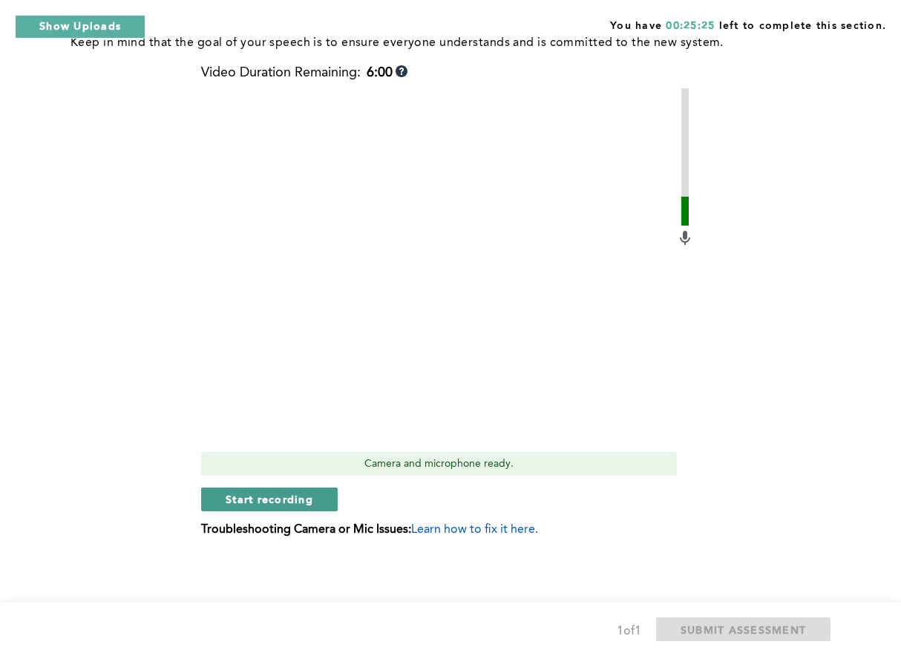
click at [307, 496] on span "Start recording" at bounding box center [269, 499] width 88 height 14
click at [307, 496] on span "Stop recording" at bounding box center [268, 499] width 87 height 14
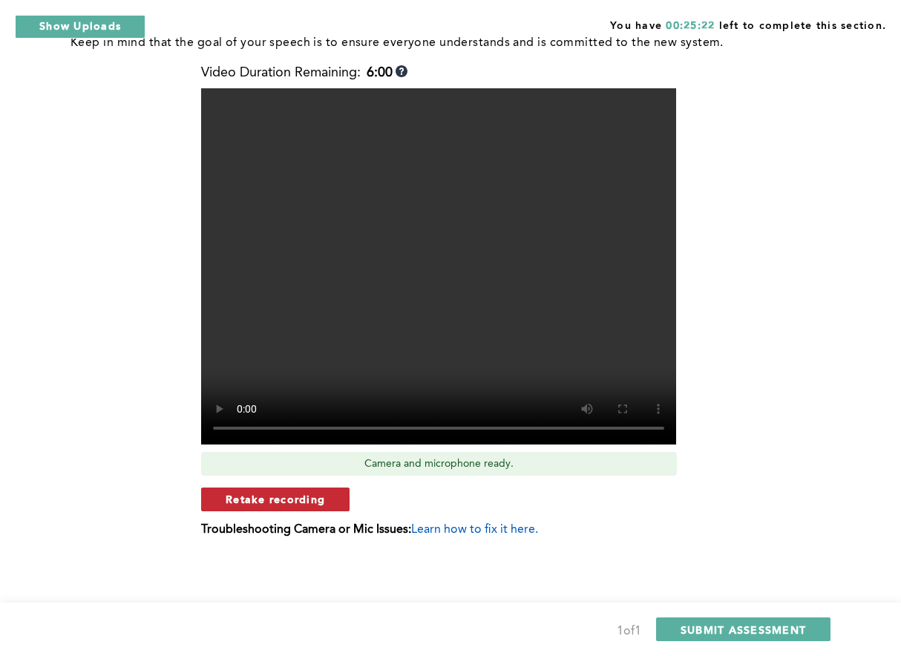
click at [289, 500] on span "Retake recording" at bounding box center [274, 499] width 99 height 14
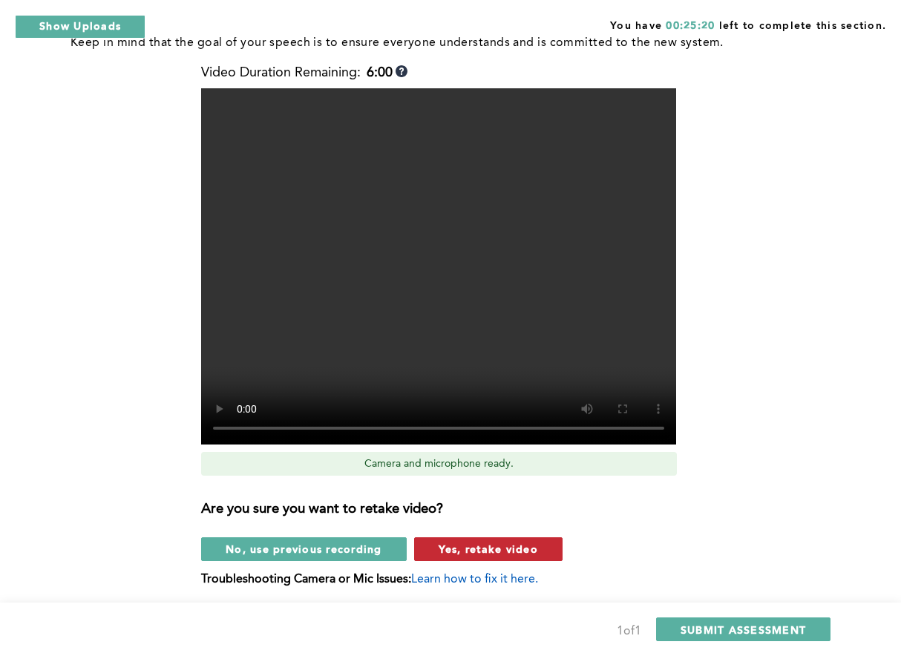
click at [452, 547] on span "Yes, retake video" at bounding box center [487, 548] width 99 height 14
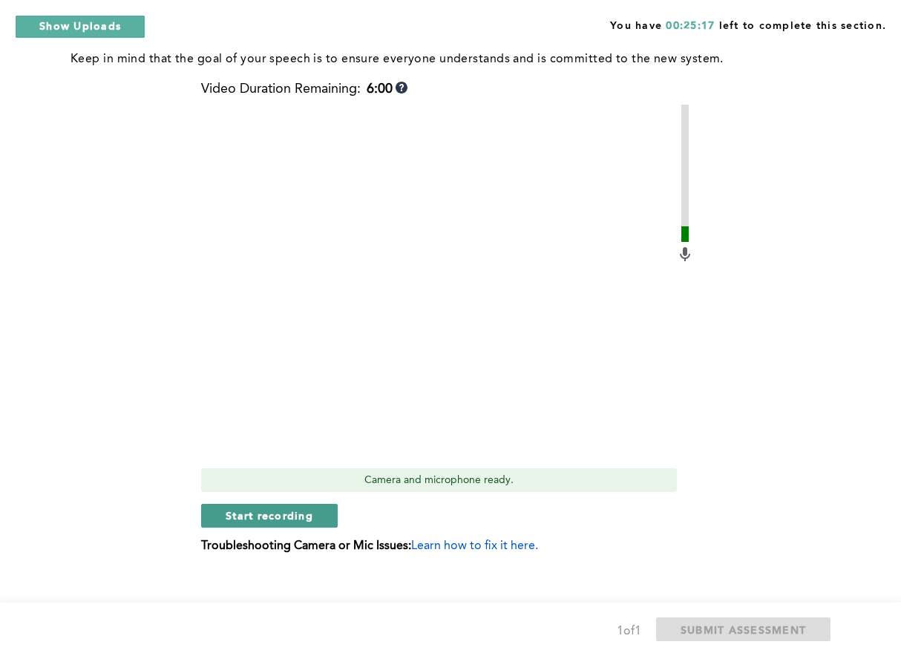
scroll to position [581, 0]
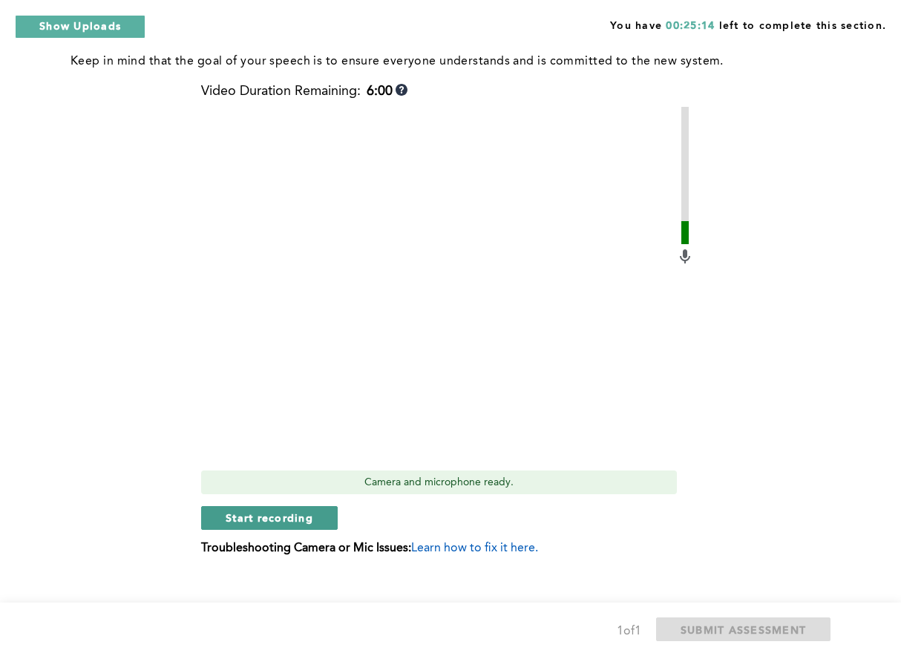
click at [275, 517] on span "Start recording" at bounding box center [269, 517] width 88 height 14
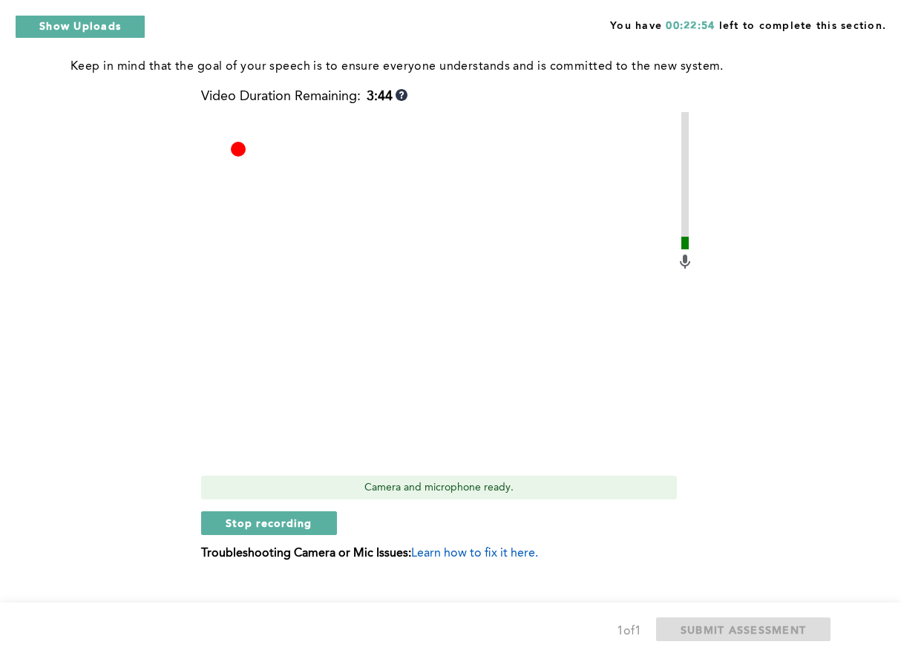
scroll to position [599, 0]
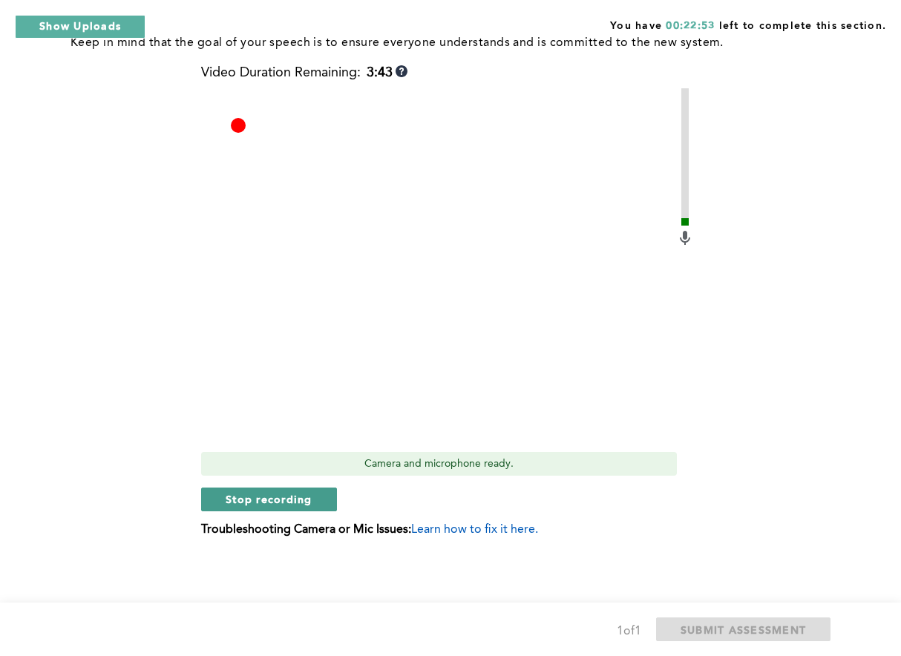
click at [308, 496] on span "Stop recording" at bounding box center [268, 499] width 87 height 14
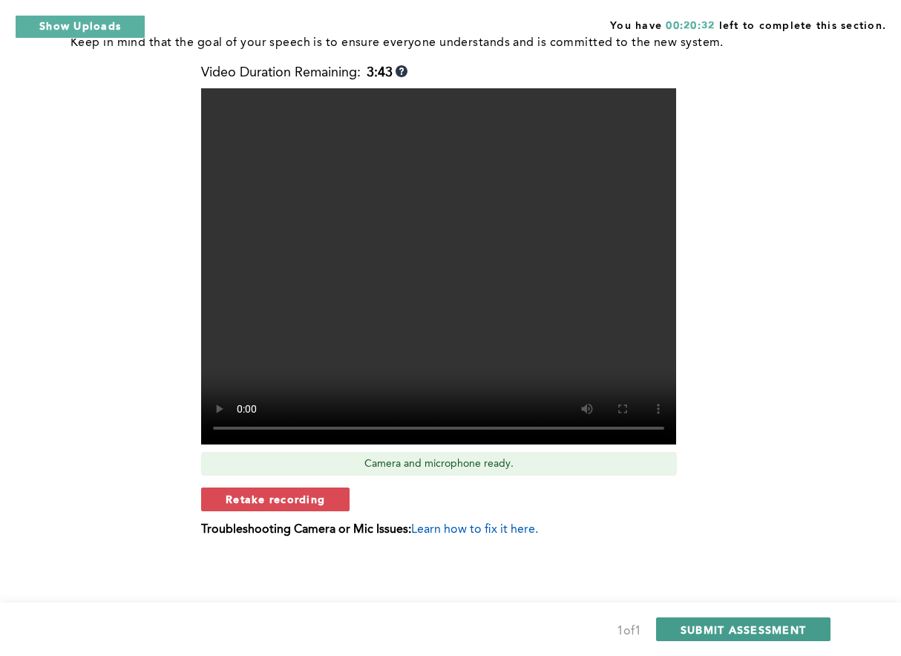
click at [748, 623] on span "SUBMIT ASSESSMENT" at bounding box center [742, 629] width 125 height 14
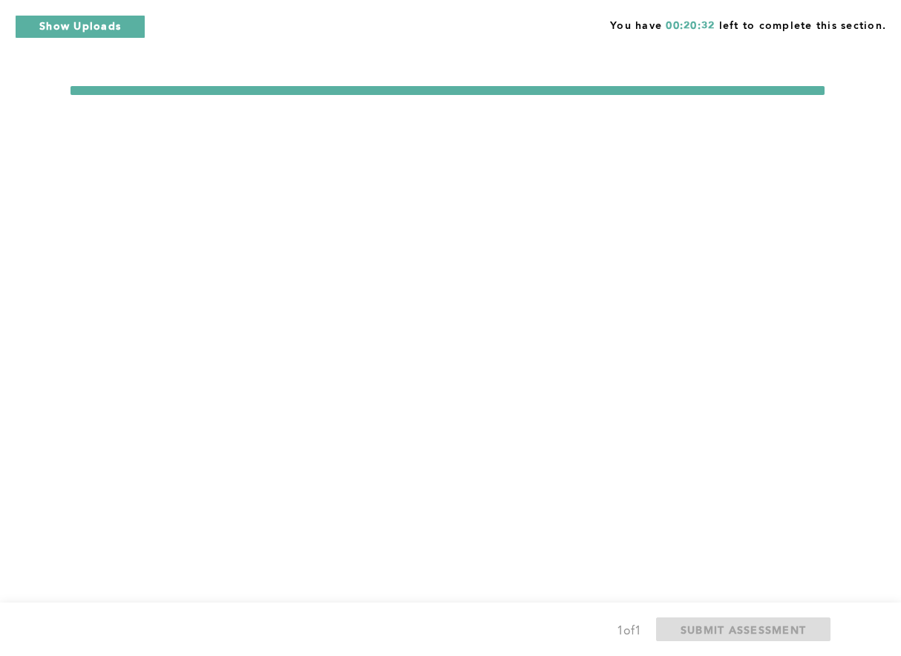
scroll to position [0, 0]
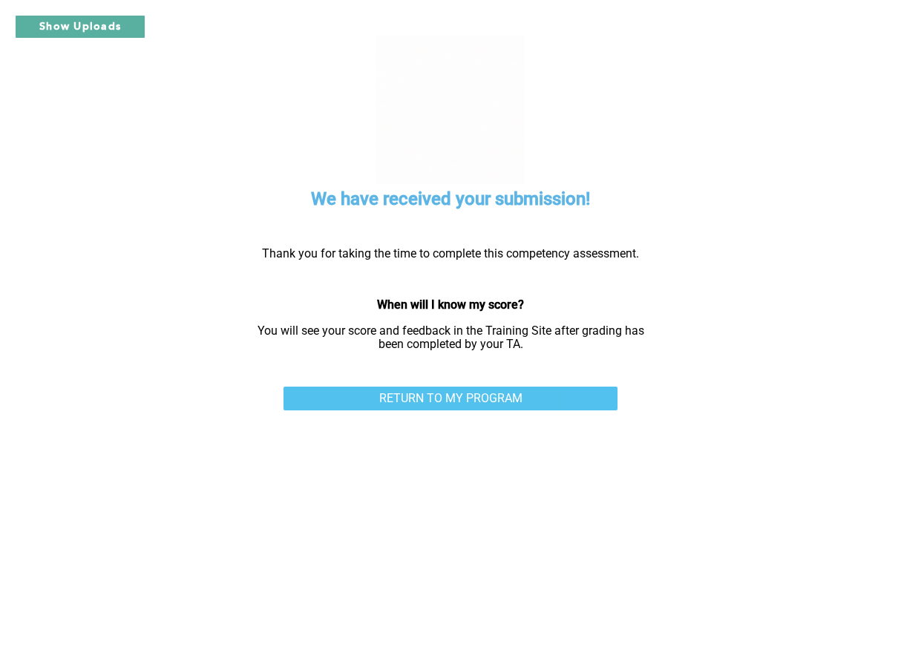
click at [539, 394] on link "RETURN TO MY PROGRAM" at bounding box center [450, 398] width 334 height 24
